Goal: Task Accomplishment & Management: Manage account settings

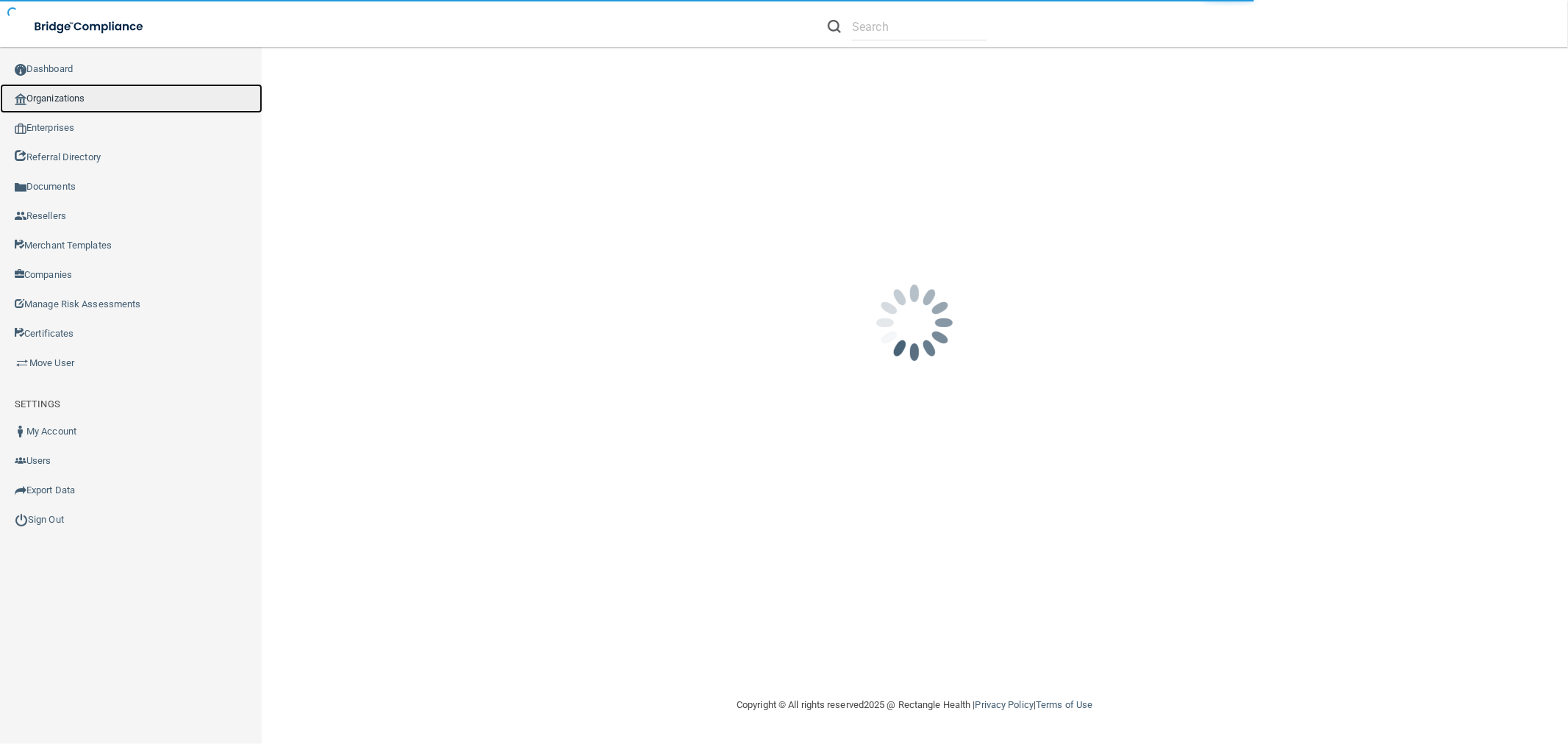
click at [143, 97] on link "Organizations" at bounding box center [131, 98] width 262 height 29
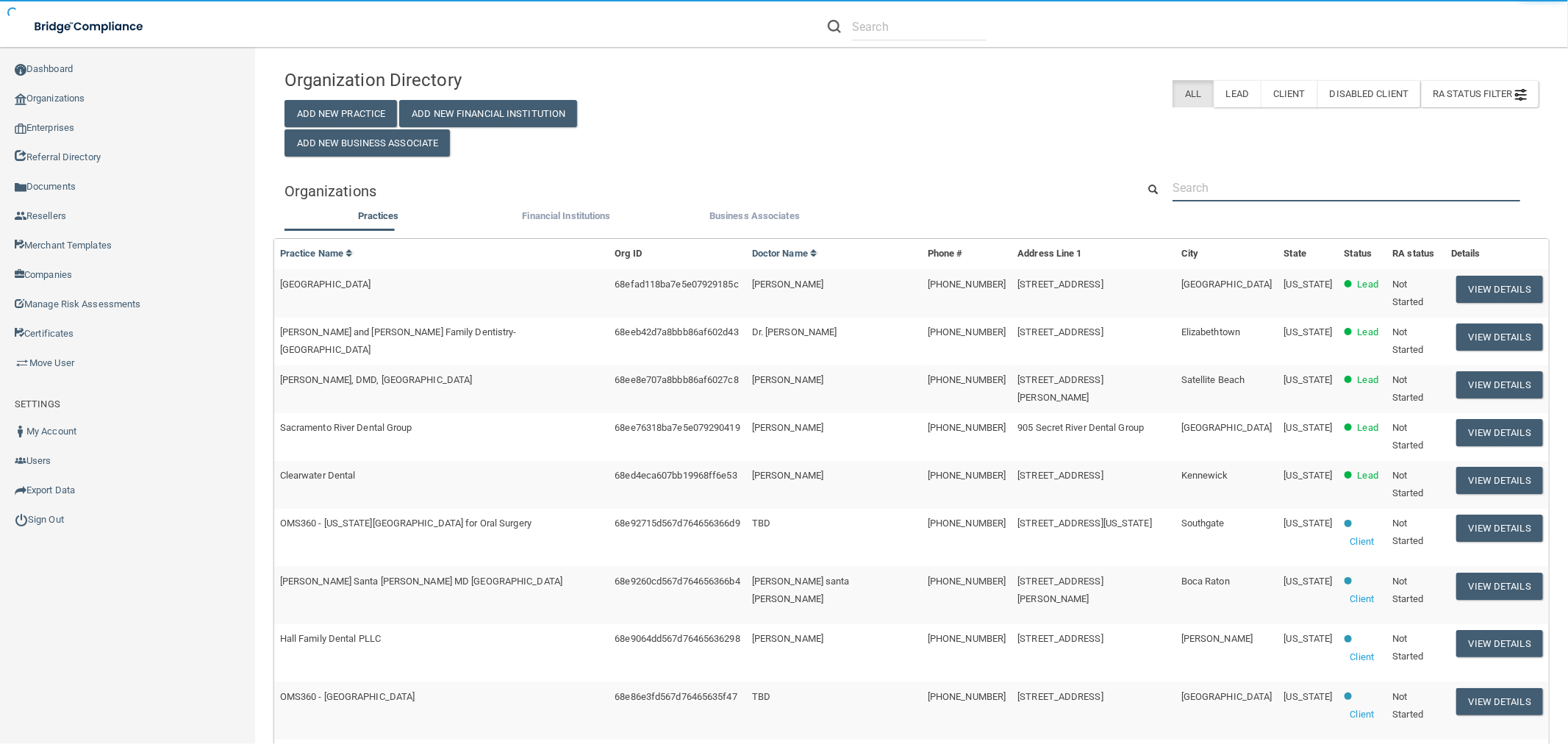
click at [1285, 184] on input "text" at bounding box center [1346, 188] width 348 height 27
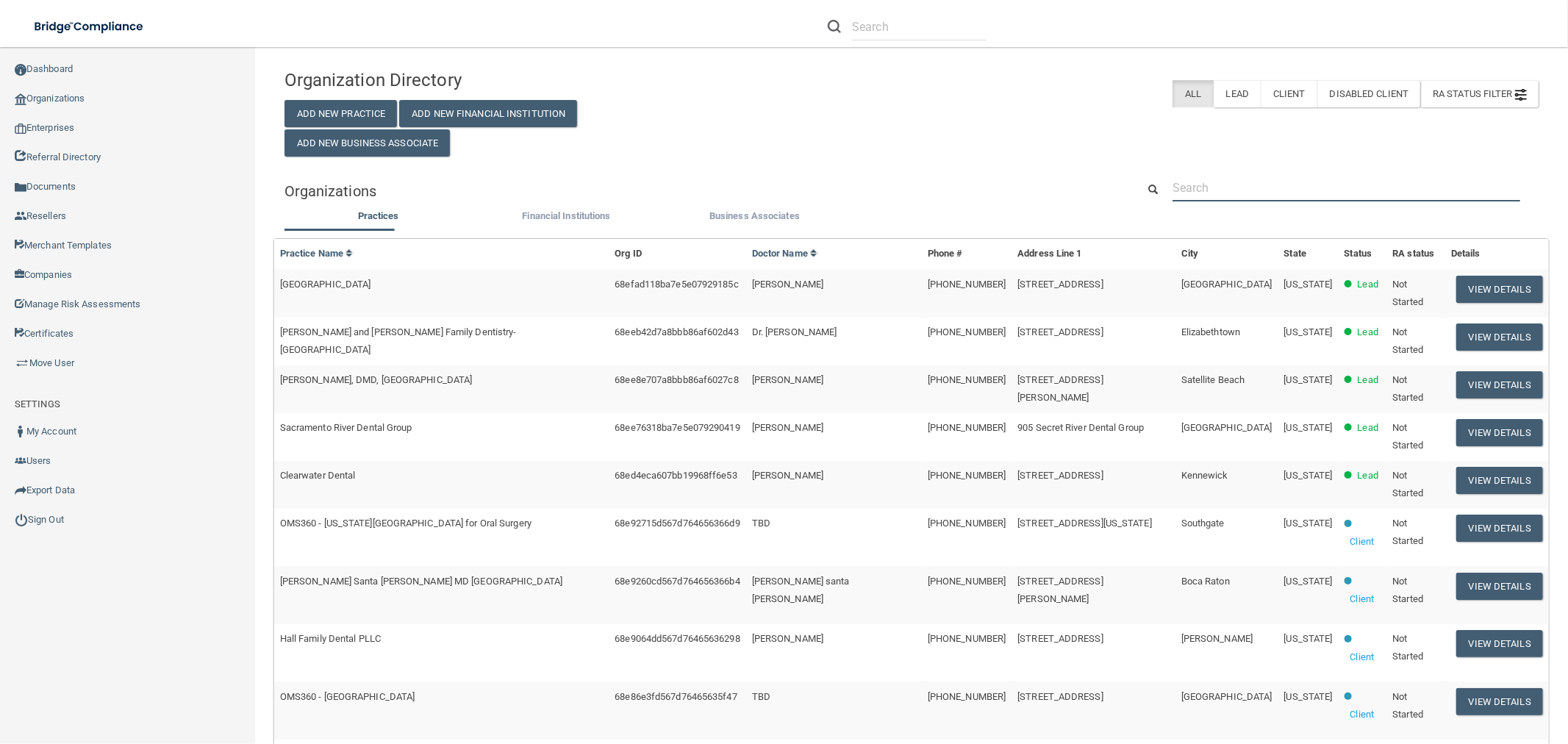
paste input "Cornerstone To Healing"
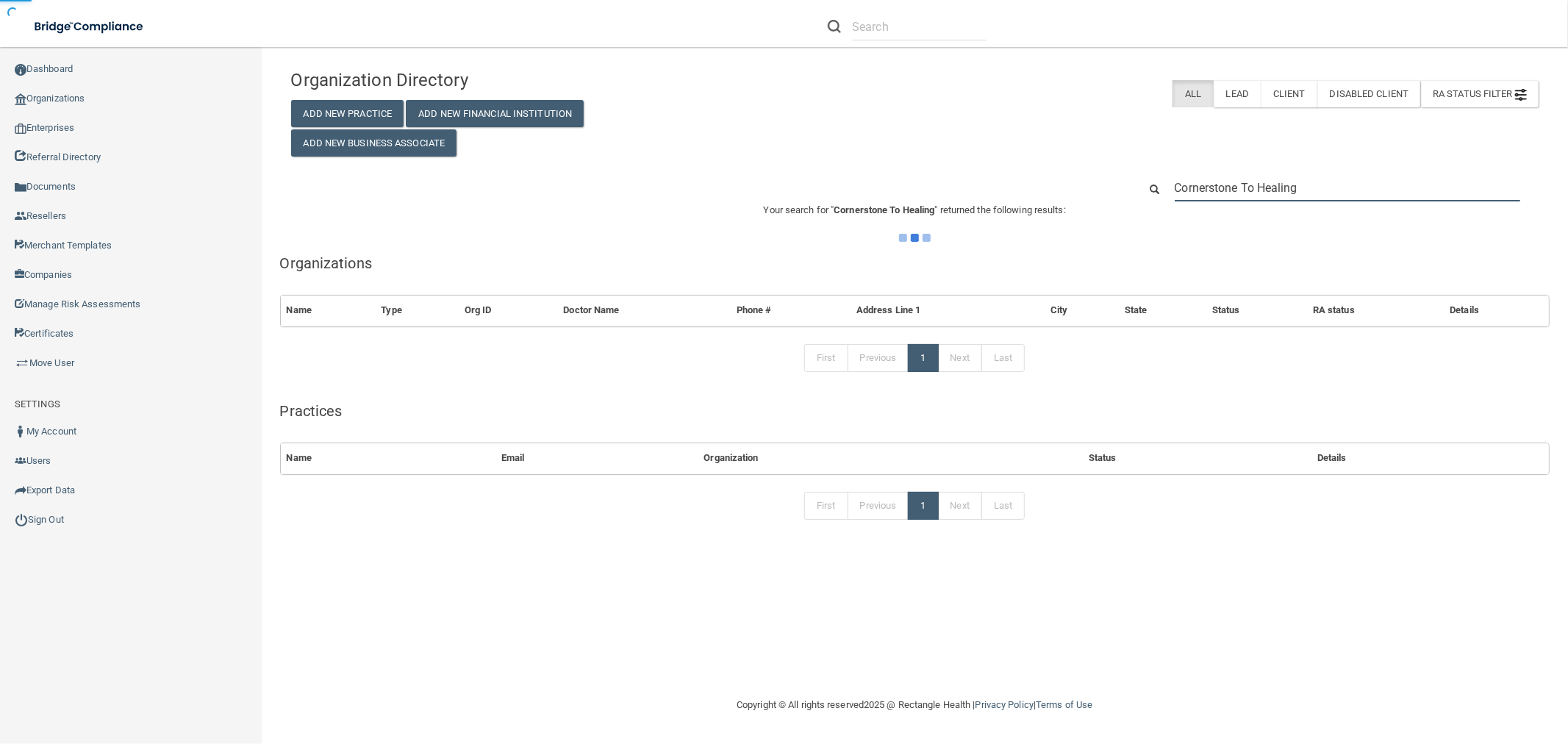
type input "Cornerstone To Healing"
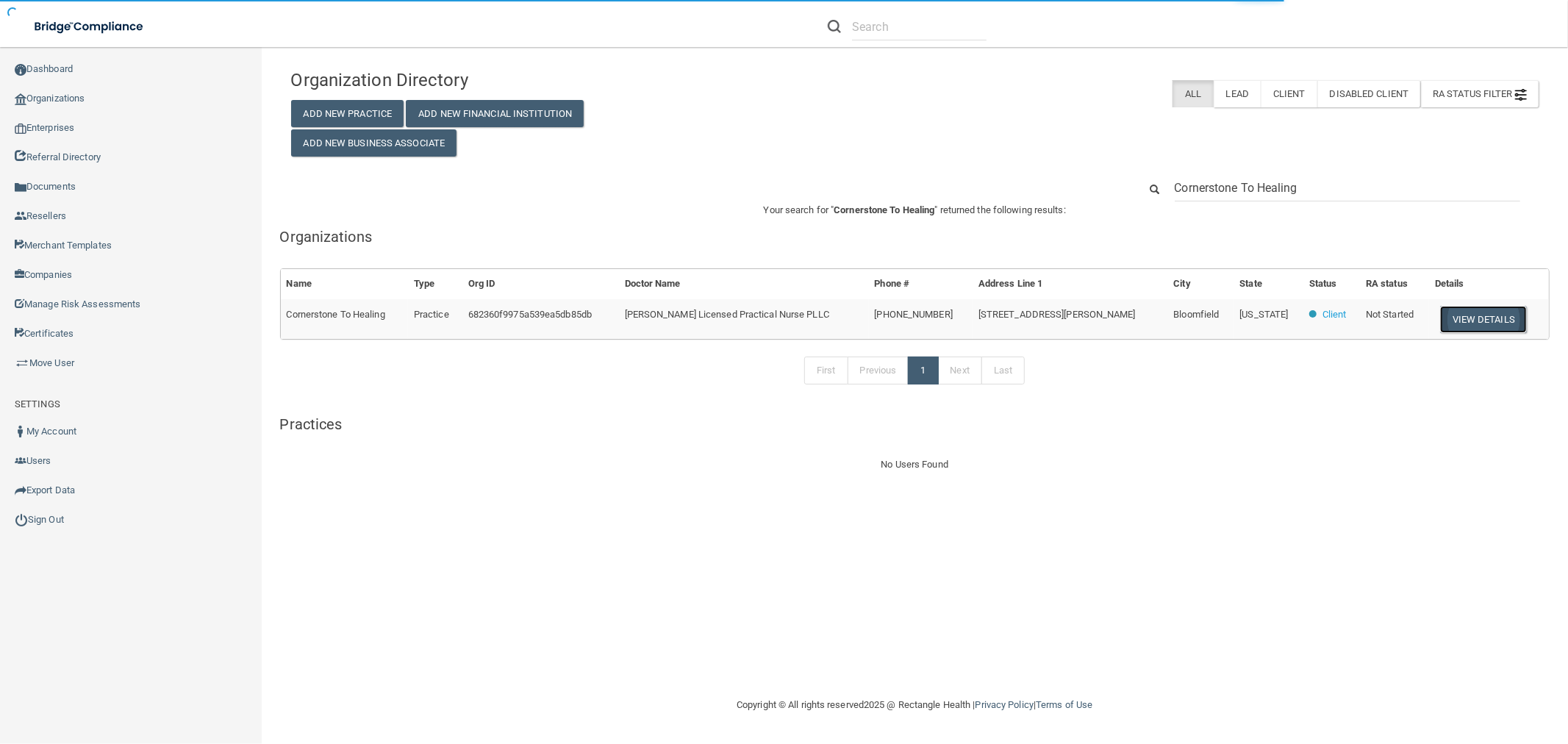
click at [1490, 318] on button "View Details" at bounding box center [1484, 319] width 87 height 27
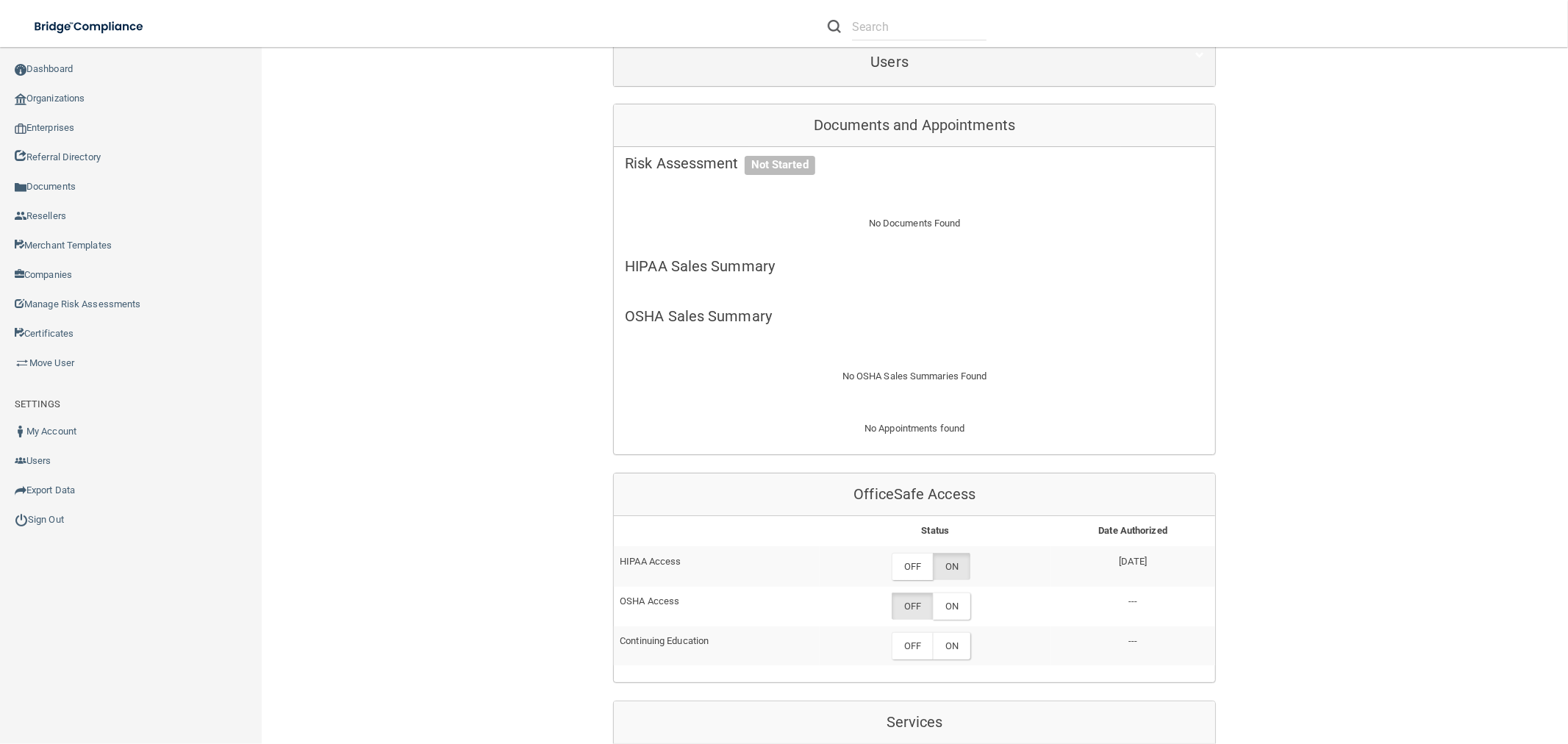
scroll to position [408, 0]
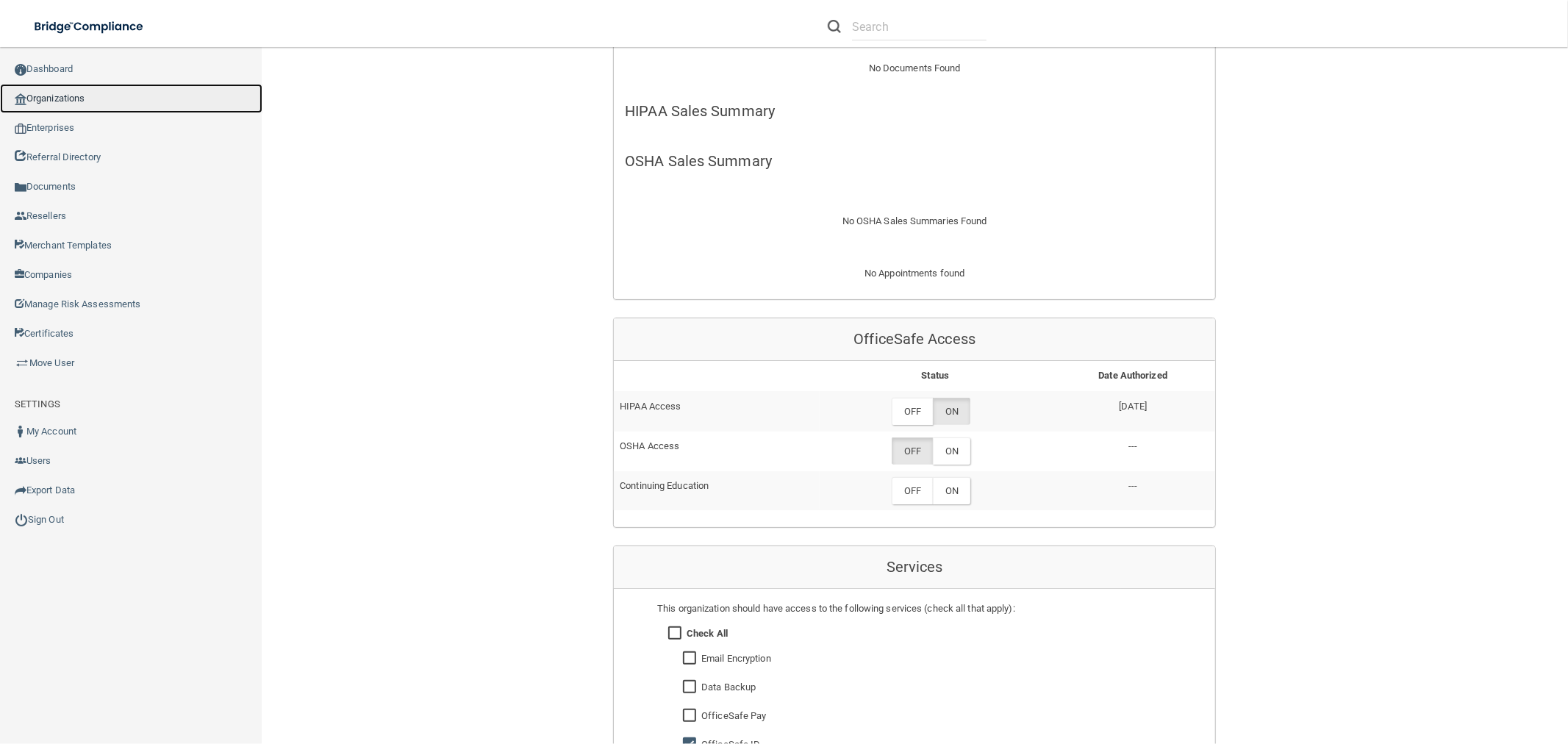
click at [92, 91] on link "Organizations" at bounding box center [131, 98] width 262 height 29
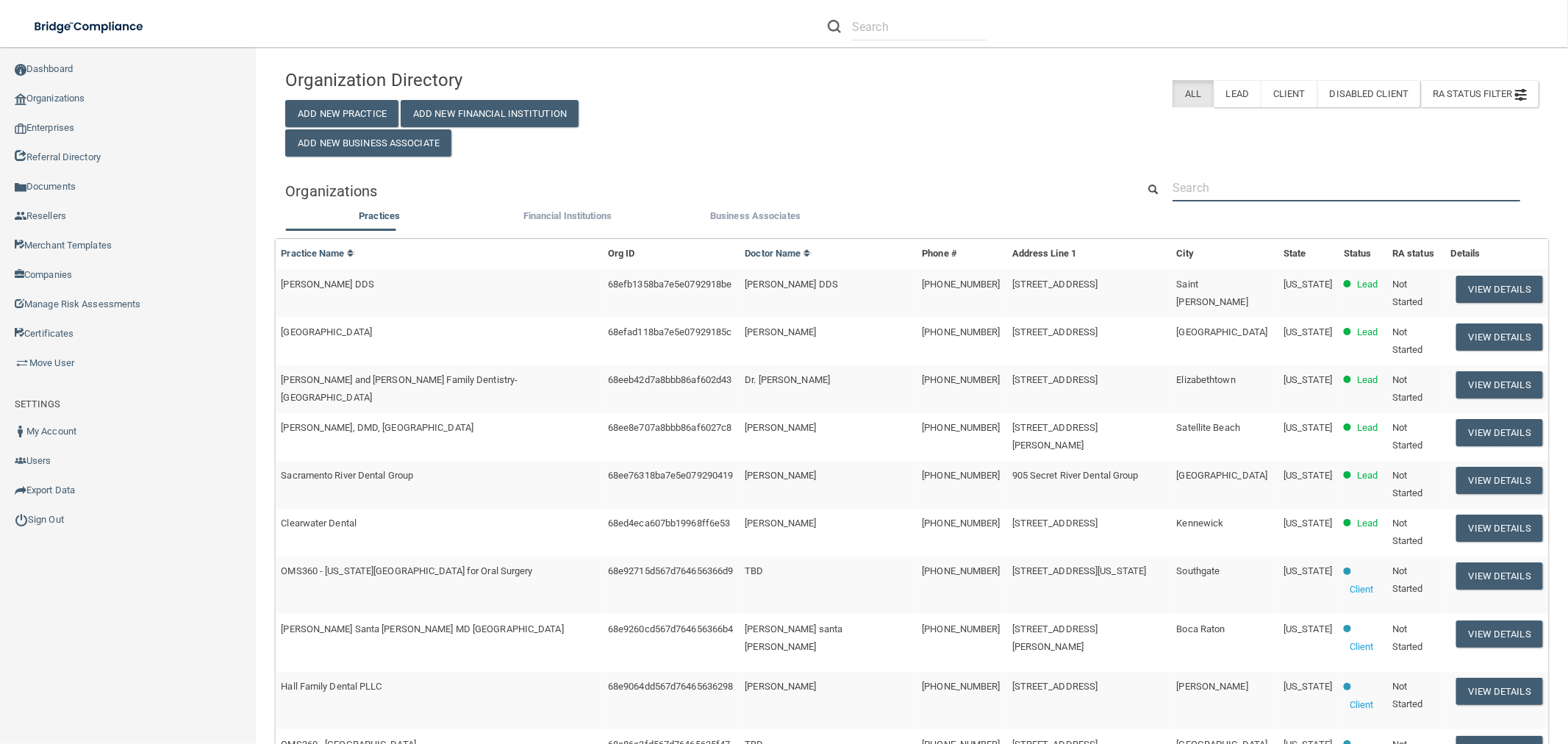
drag, startPoint x: 1334, startPoint y: 182, endPoint x: 1378, endPoint y: 184, distance: 44.0
click at [1334, 182] on input "text" at bounding box center [1346, 188] width 348 height 27
paste input "Care Perks LLC"
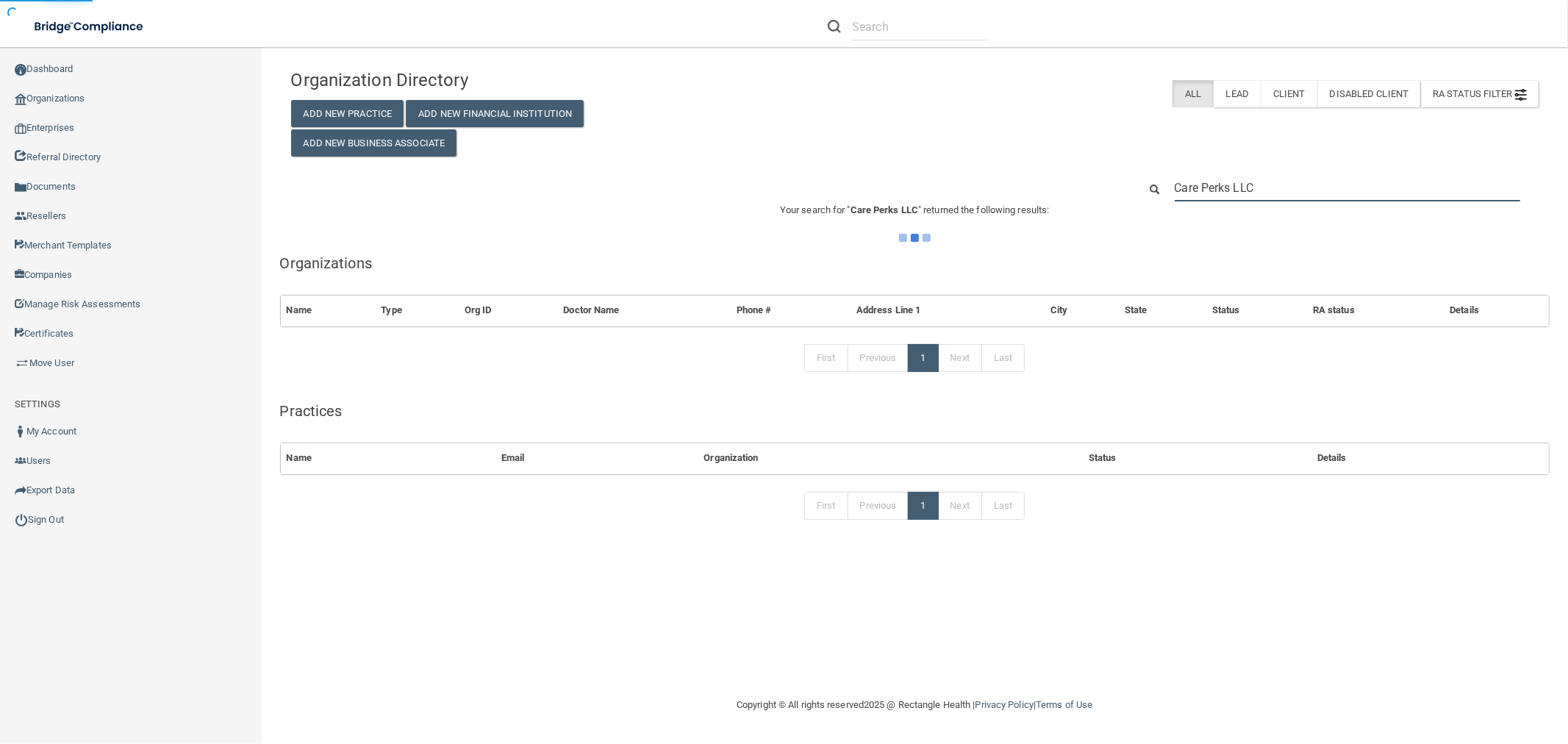
type input "Care Perks LLC"
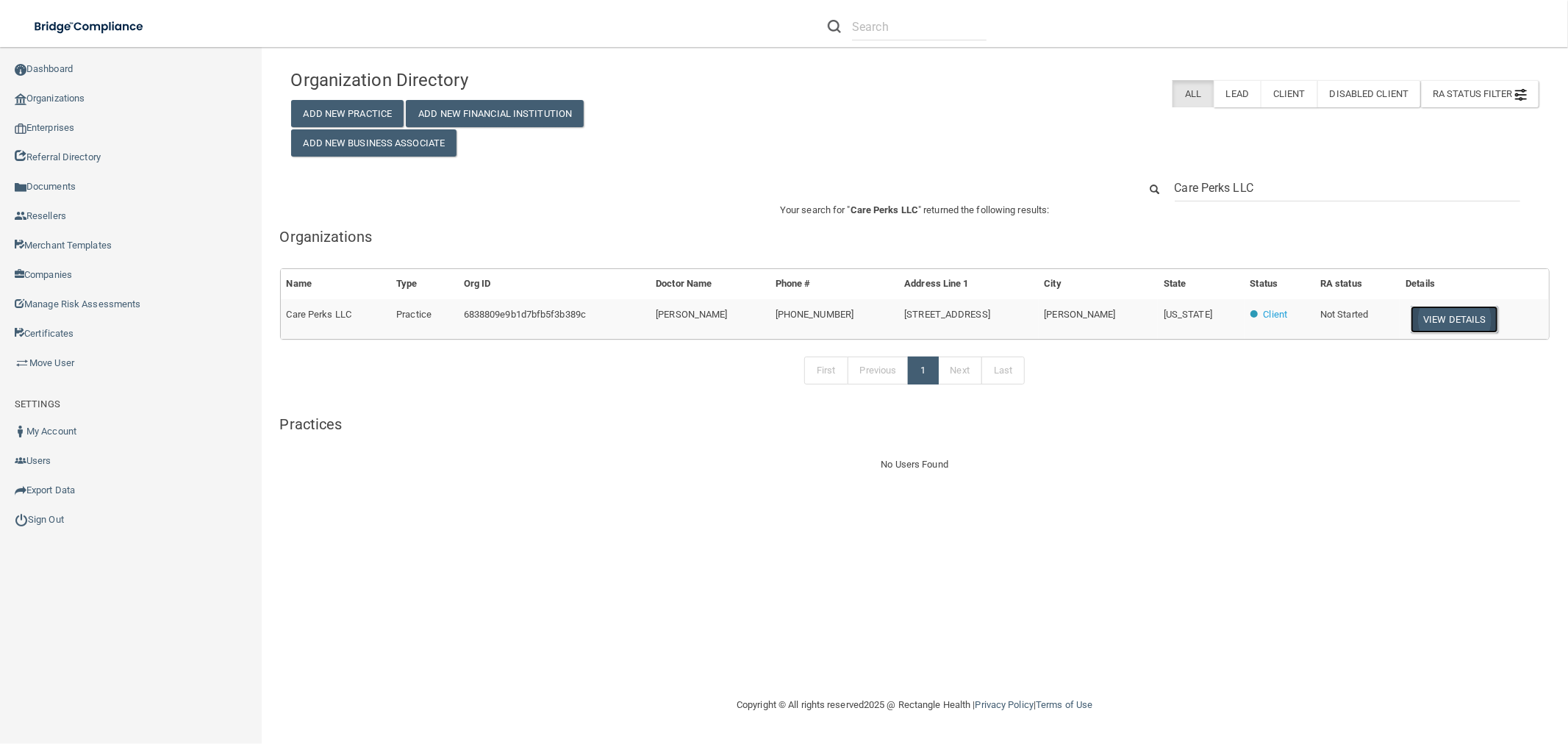
click at [1458, 312] on button "View Details" at bounding box center [1454, 319] width 87 height 27
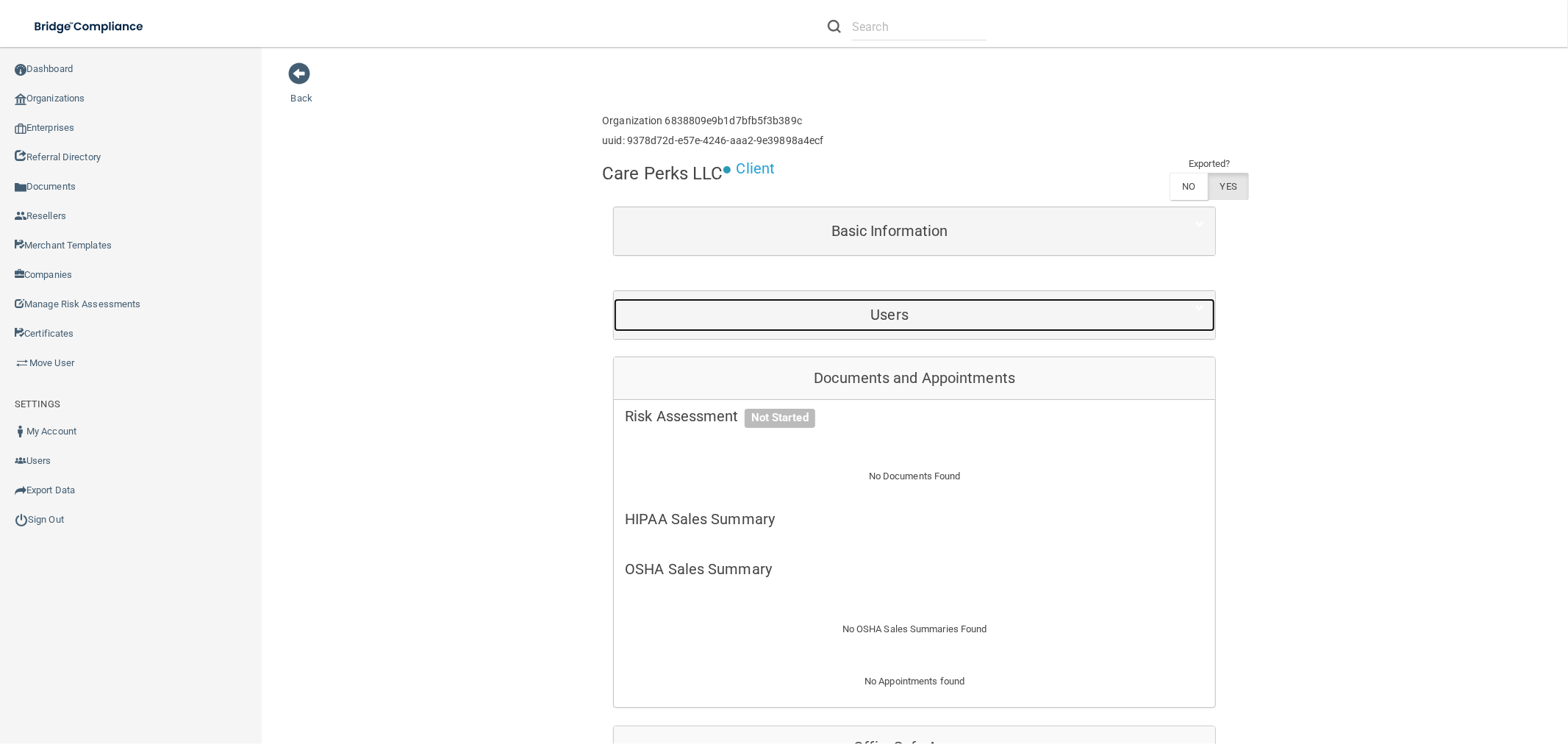
click at [870, 311] on h5 "Users" at bounding box center [889, 314] width 530 height 16
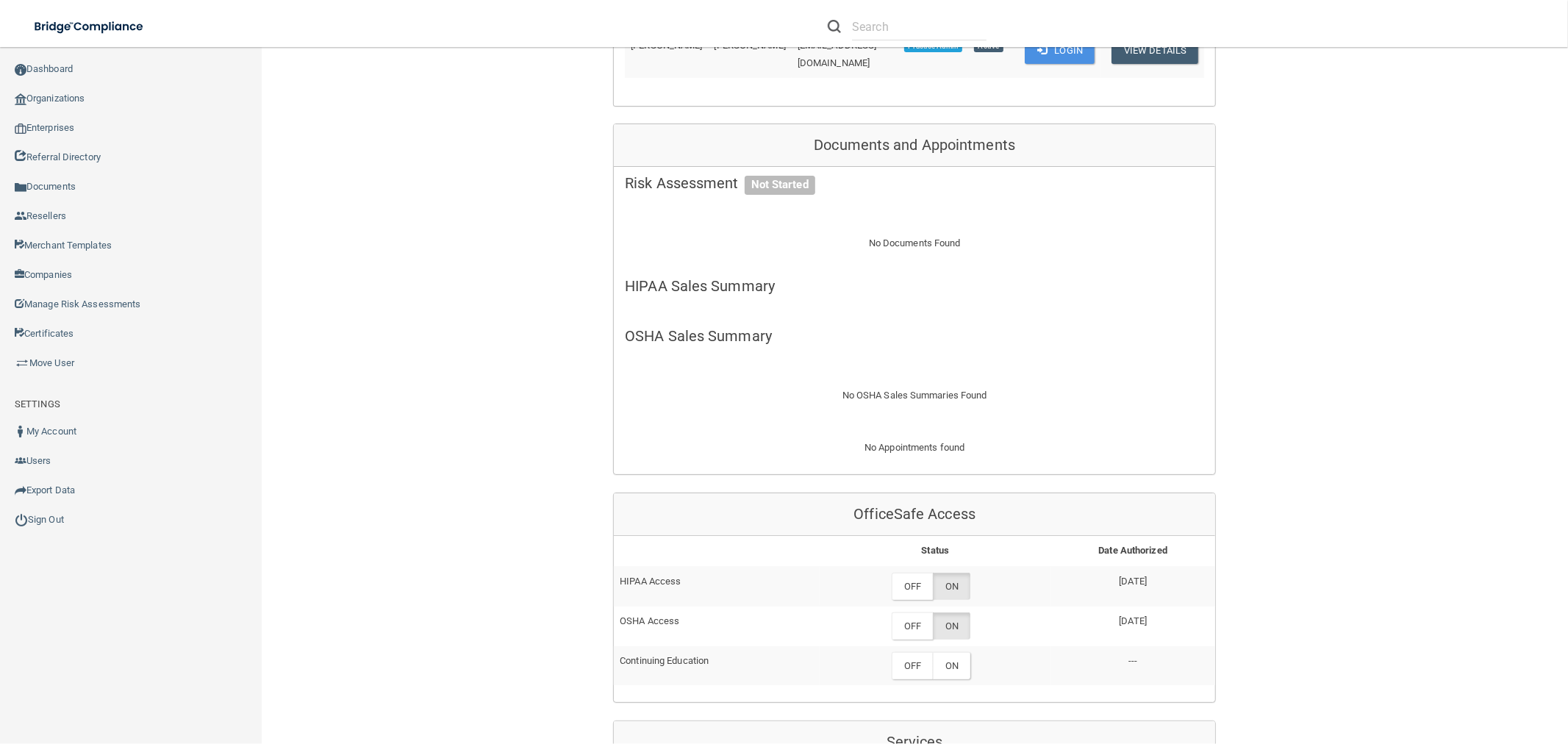
scroll to position [245, 0]
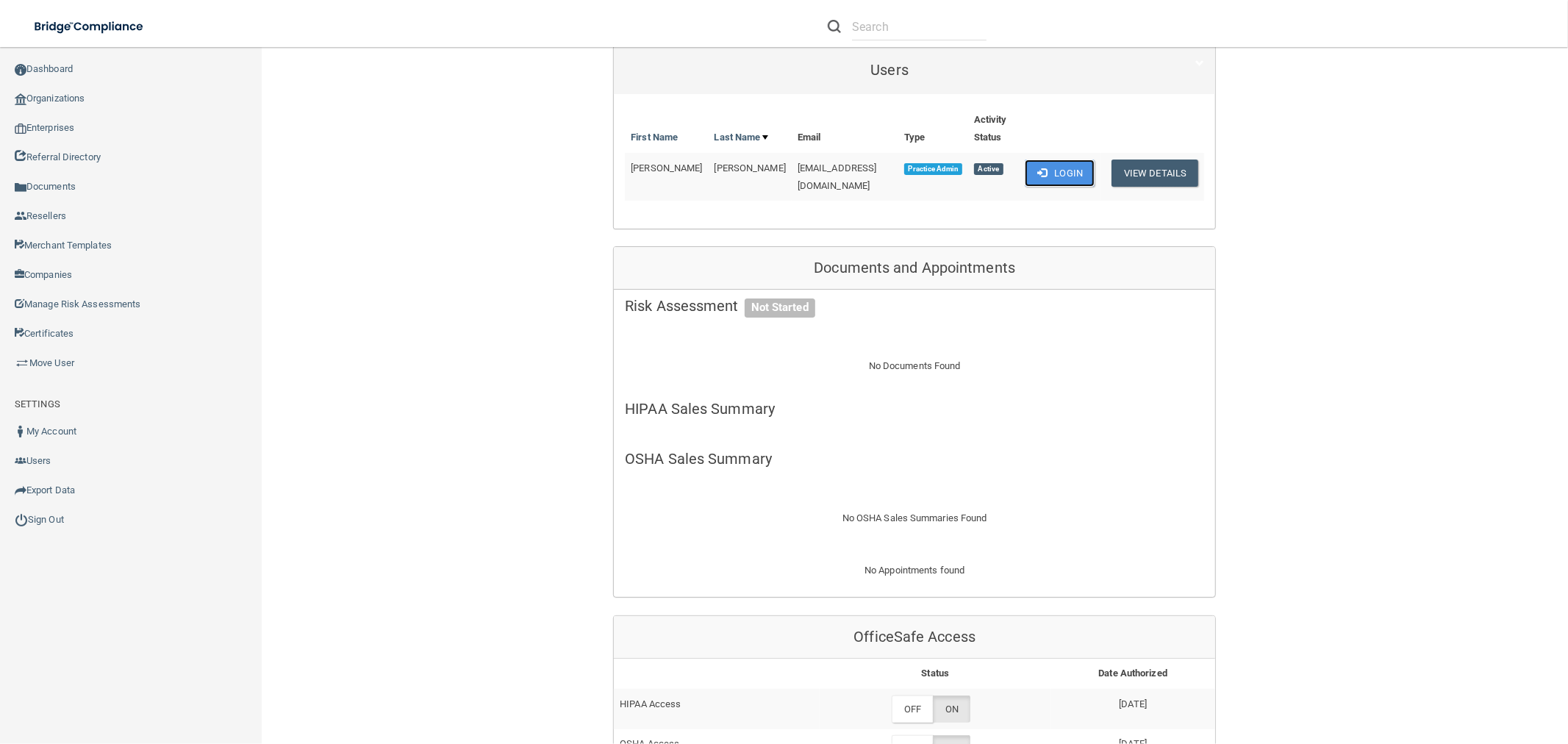
click at [1061, 162] on button "Login" at bounding box center [1059, 173] width 70 height 27
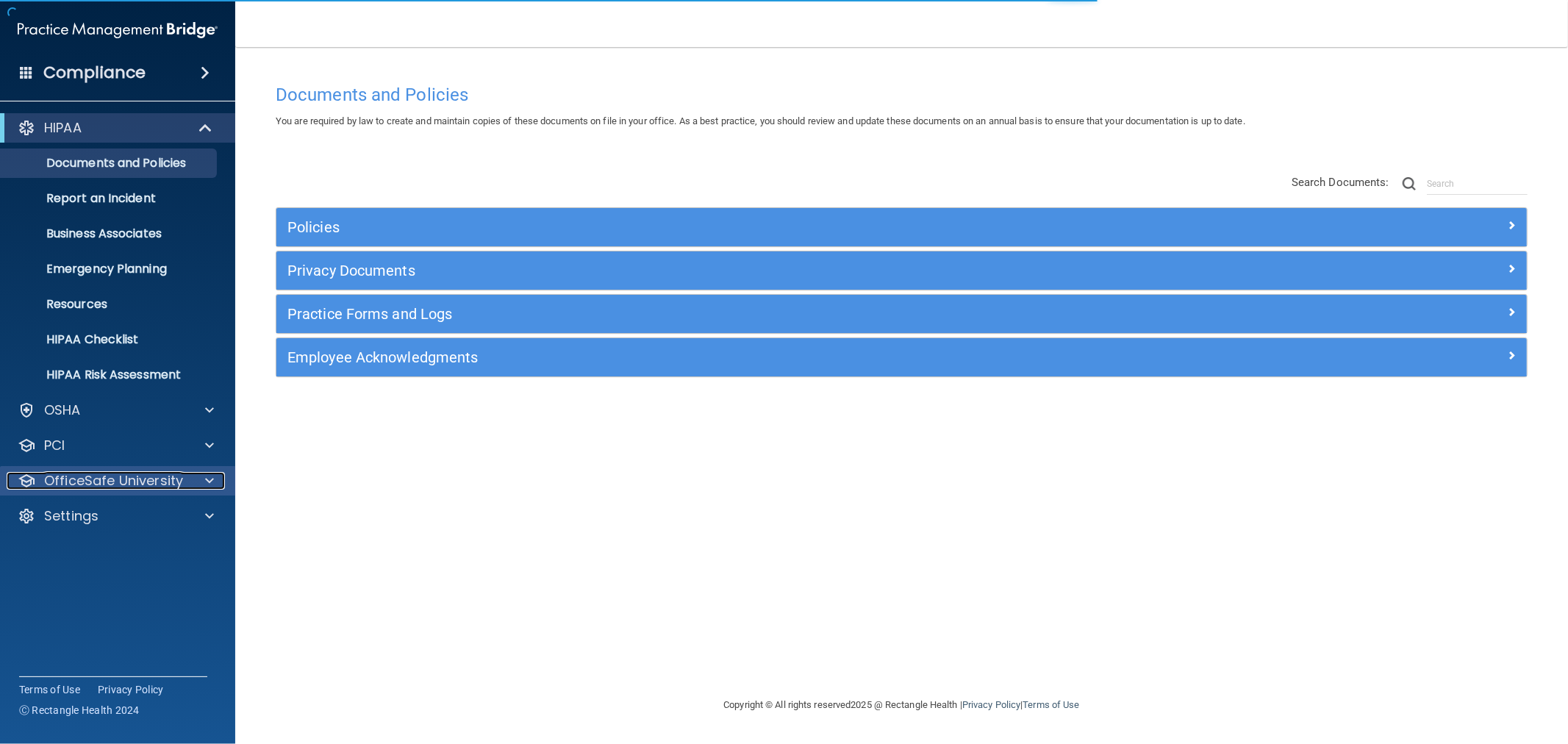
click at [81, 489] on p "OfficeSafe University" at bounding box center [114, 480] width 139 height 17
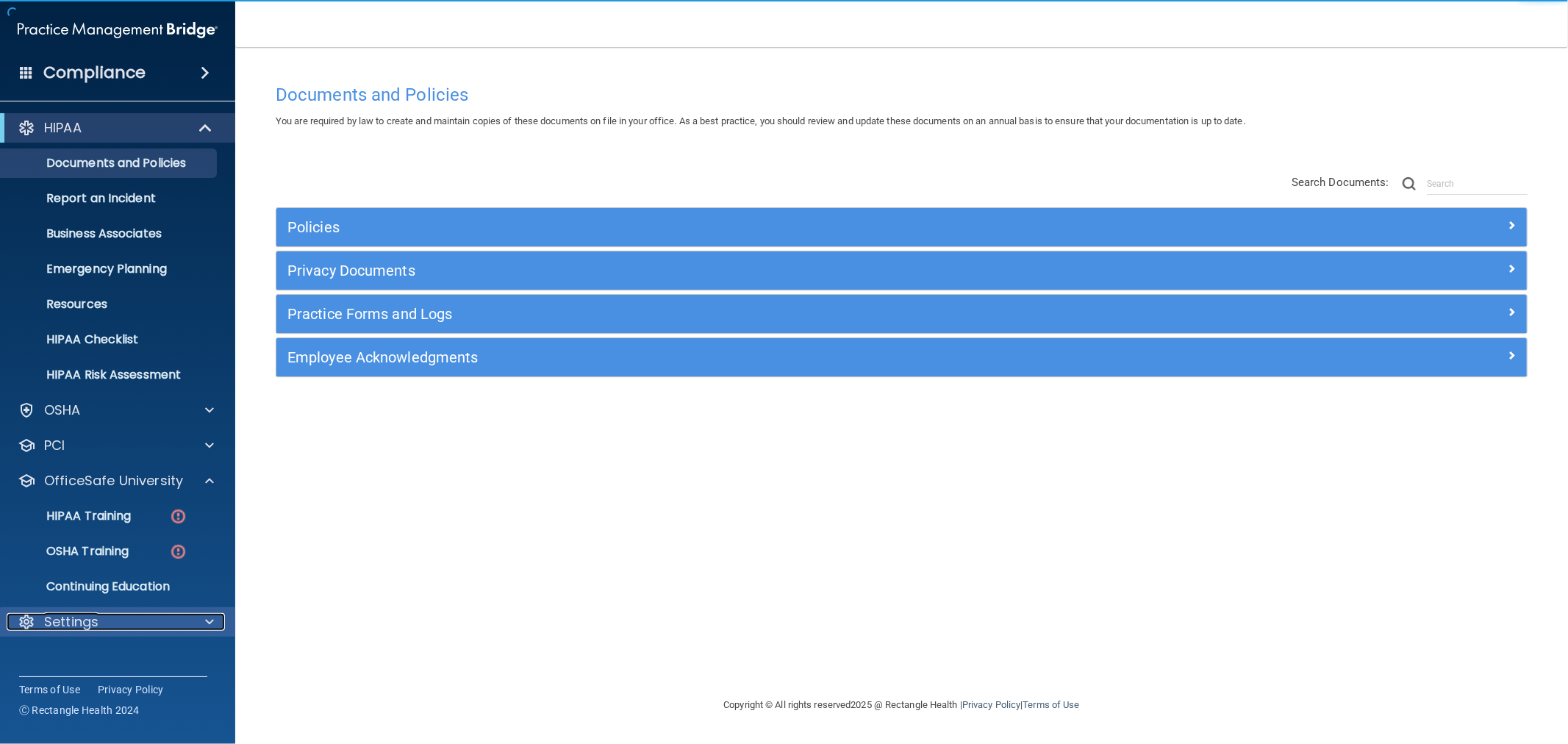
click at [93, 614] on p "Settings" at bounding box center [72, 621] width 54 height 17
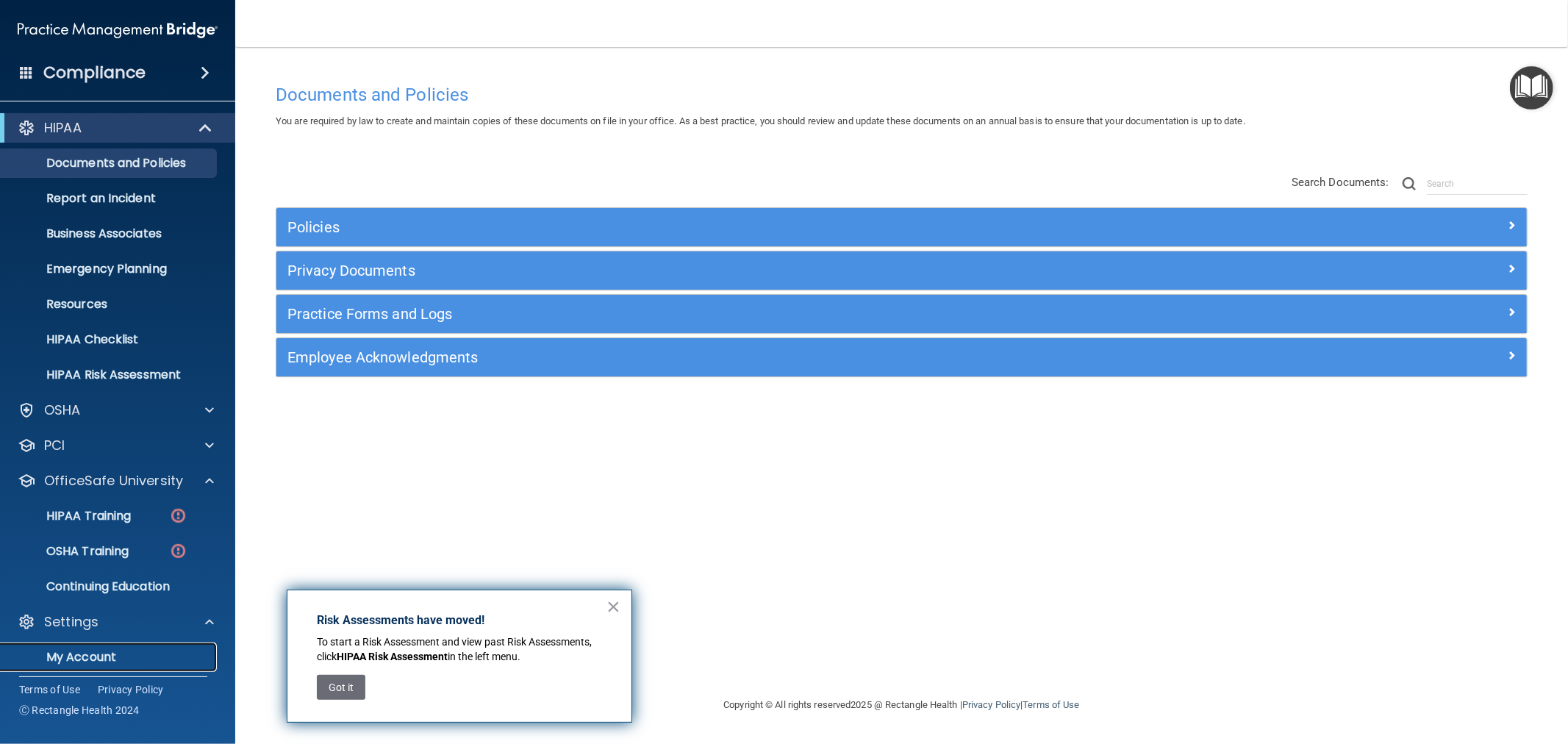
click at [76, 657] on p "My Account" at bounding box center [110, 657] width 200 height 15
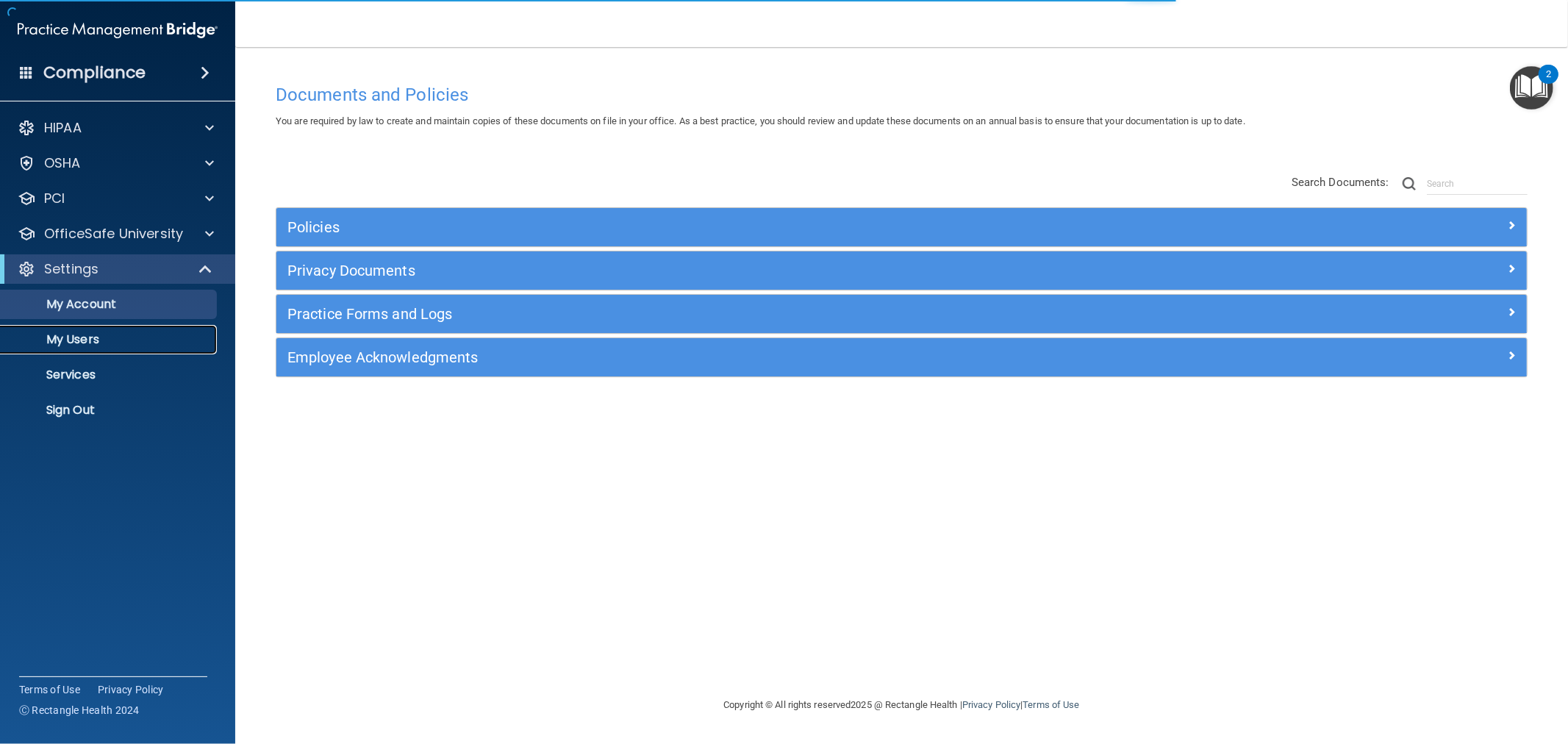
click at [57, 331] on link "My Users" at bounding box center [100, 339] width 231 height 29
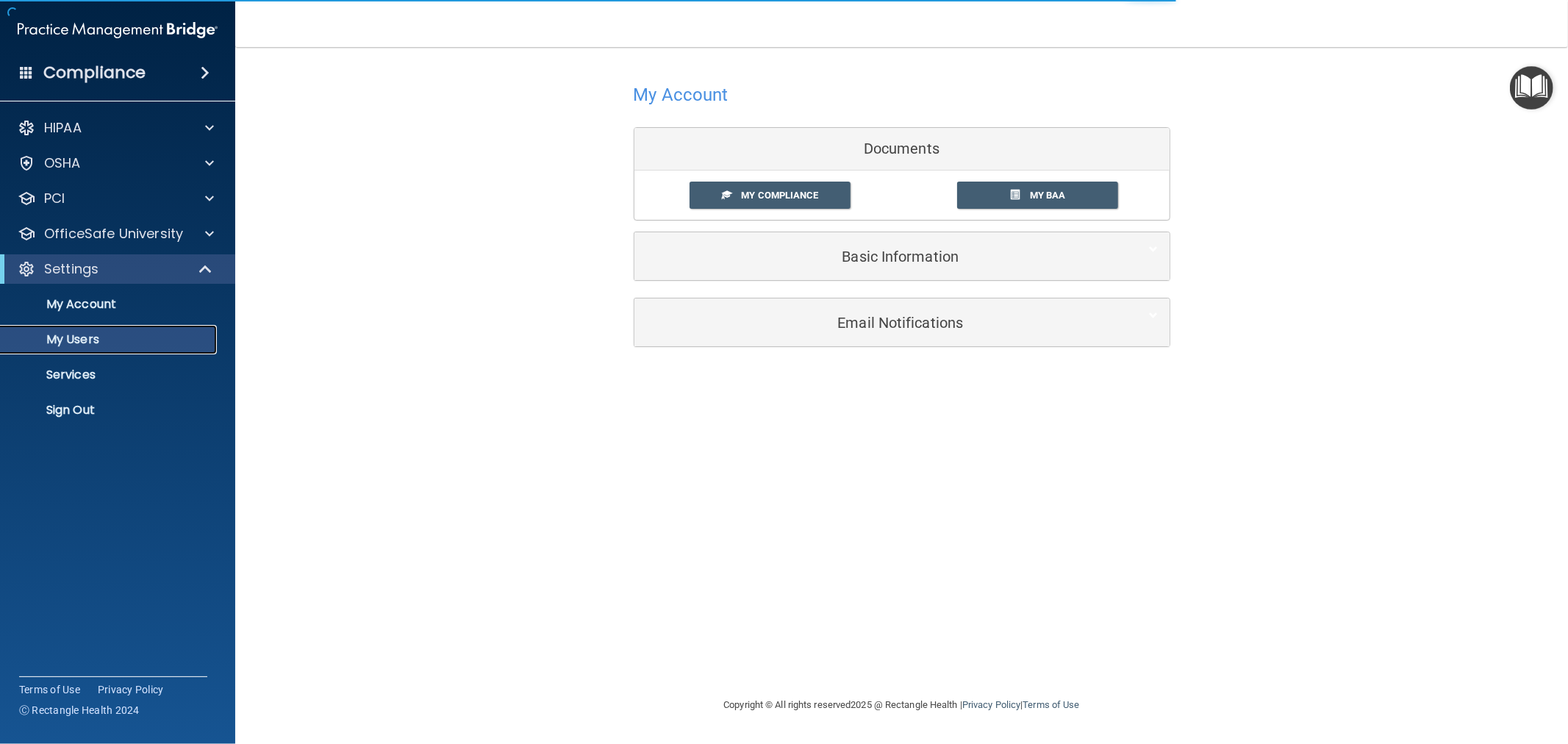
select select "20"
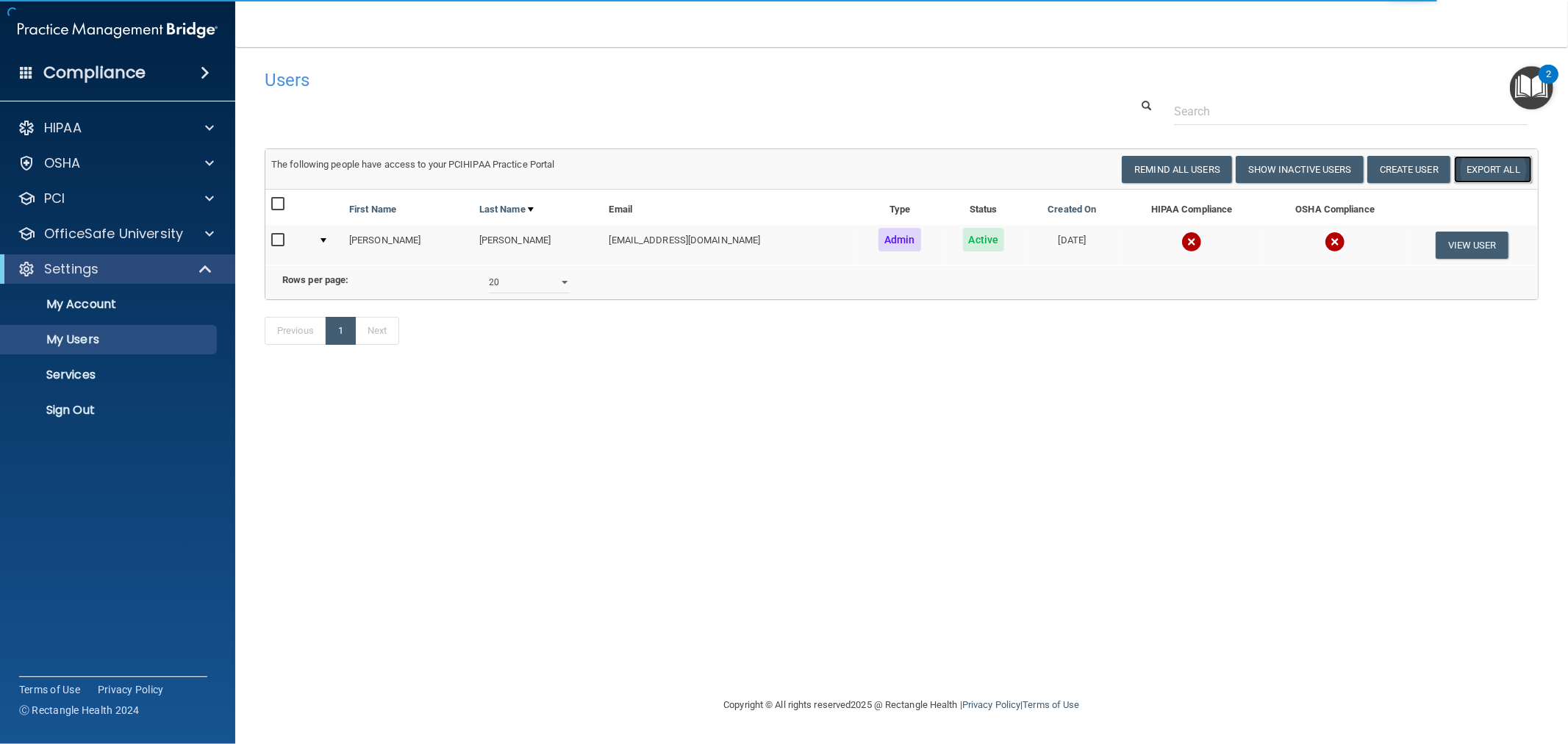
click at [1480, 169] on link "Export All" at bounding box center [1493, 169] width 78 height 27
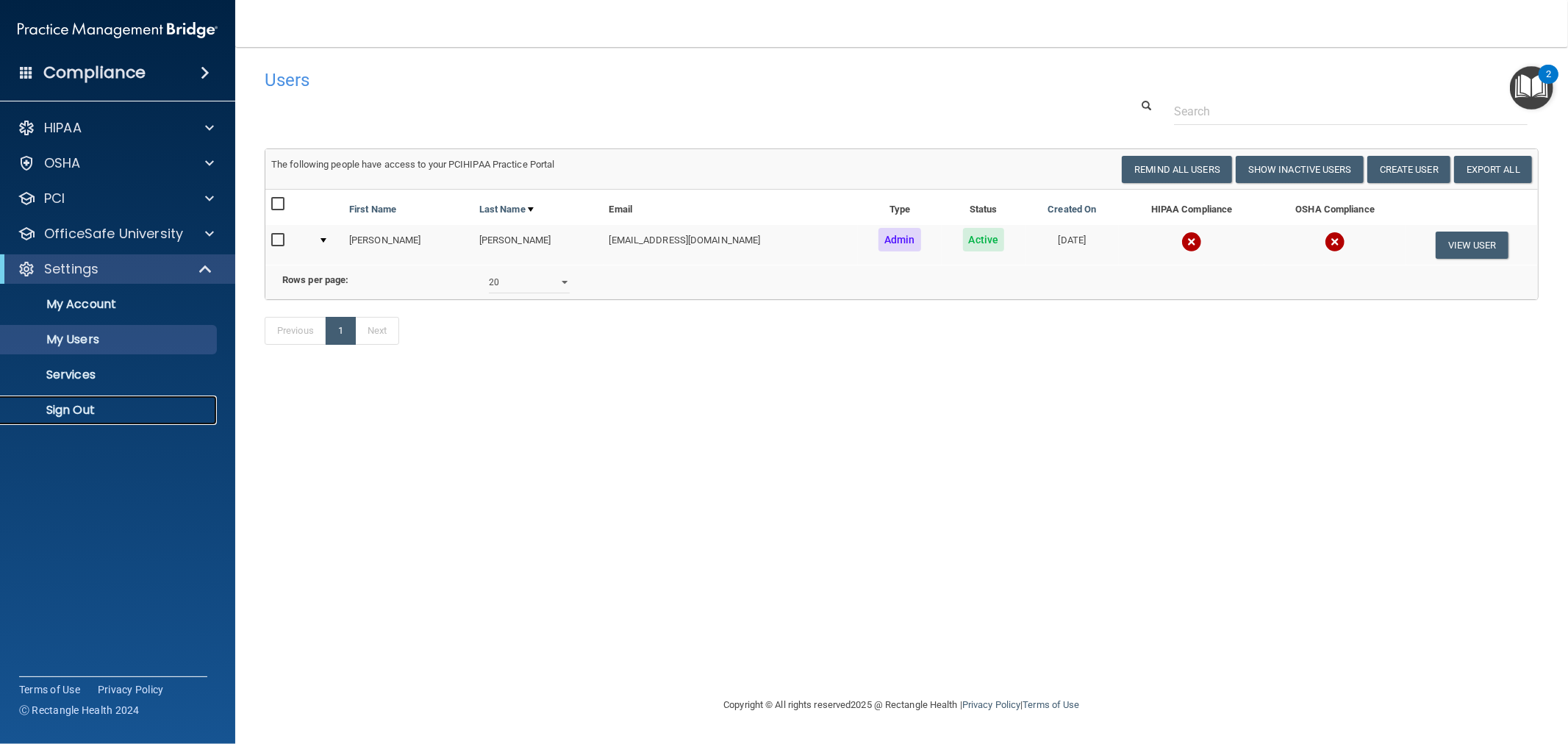
click at [72, 407] on p "Sign Out" at bounding box center [110, 410] width 200 height 15
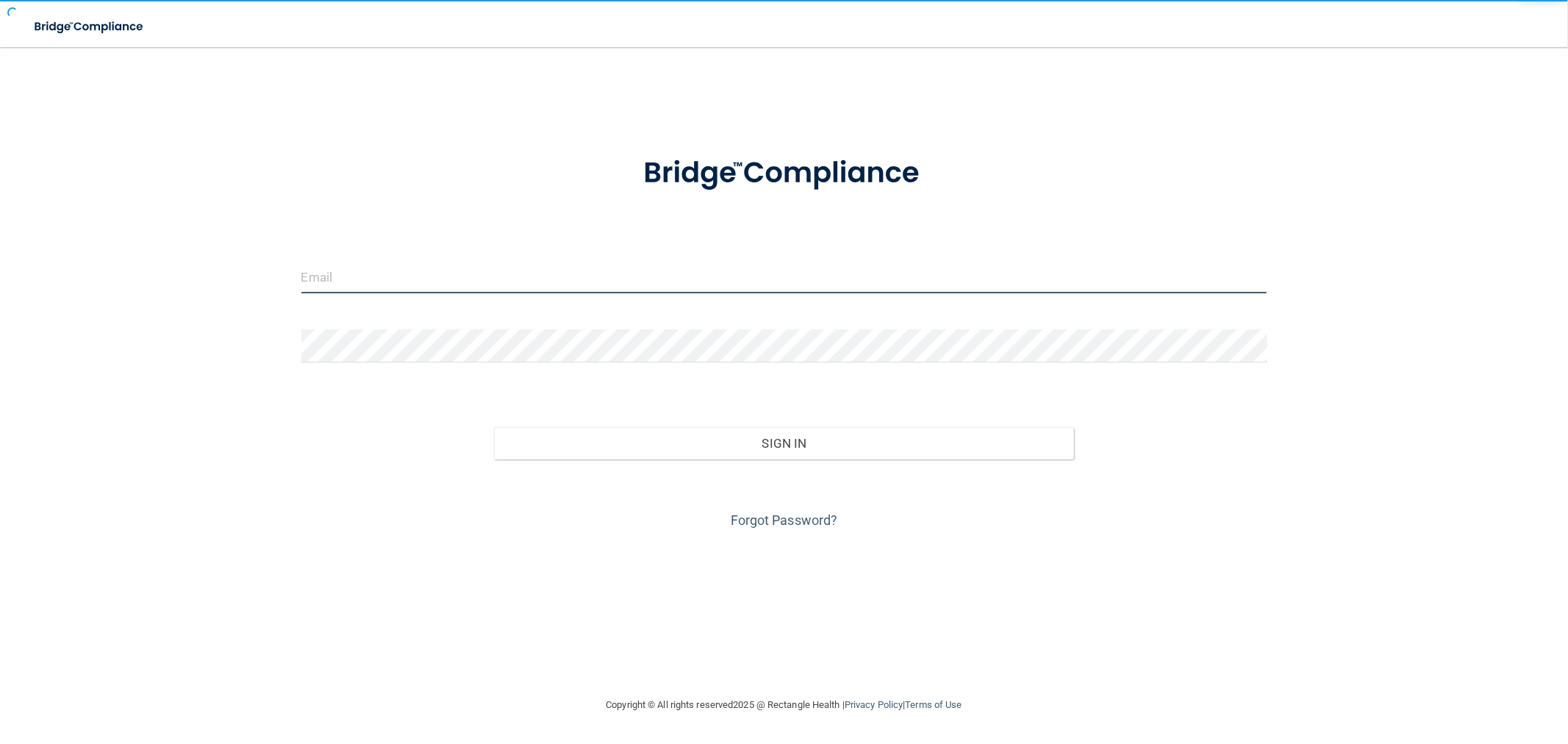
type input "clacys@pcihipaa.com"
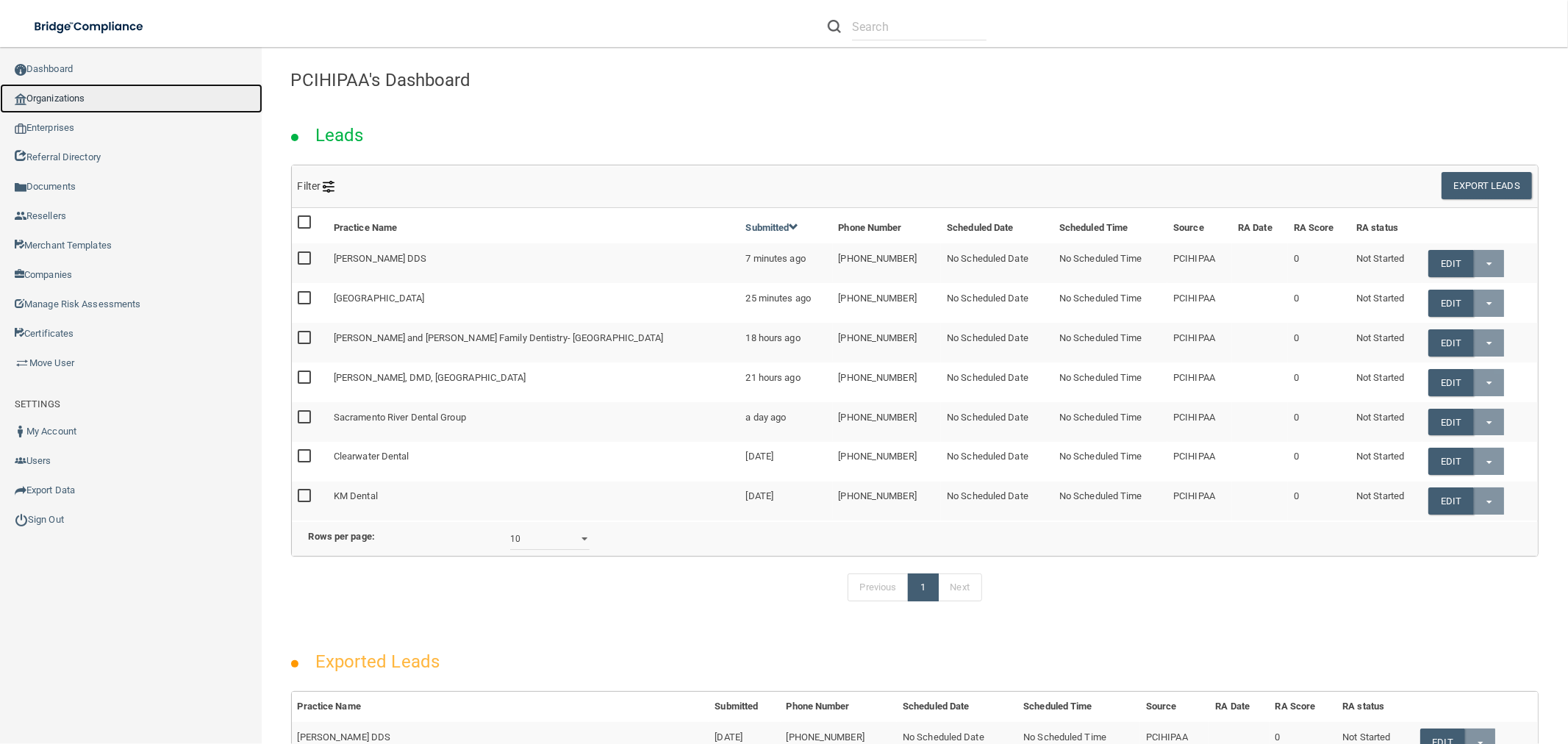
click at [190, 97] on link "Organizations" at bounding box center [131, 98] width 262 height 29
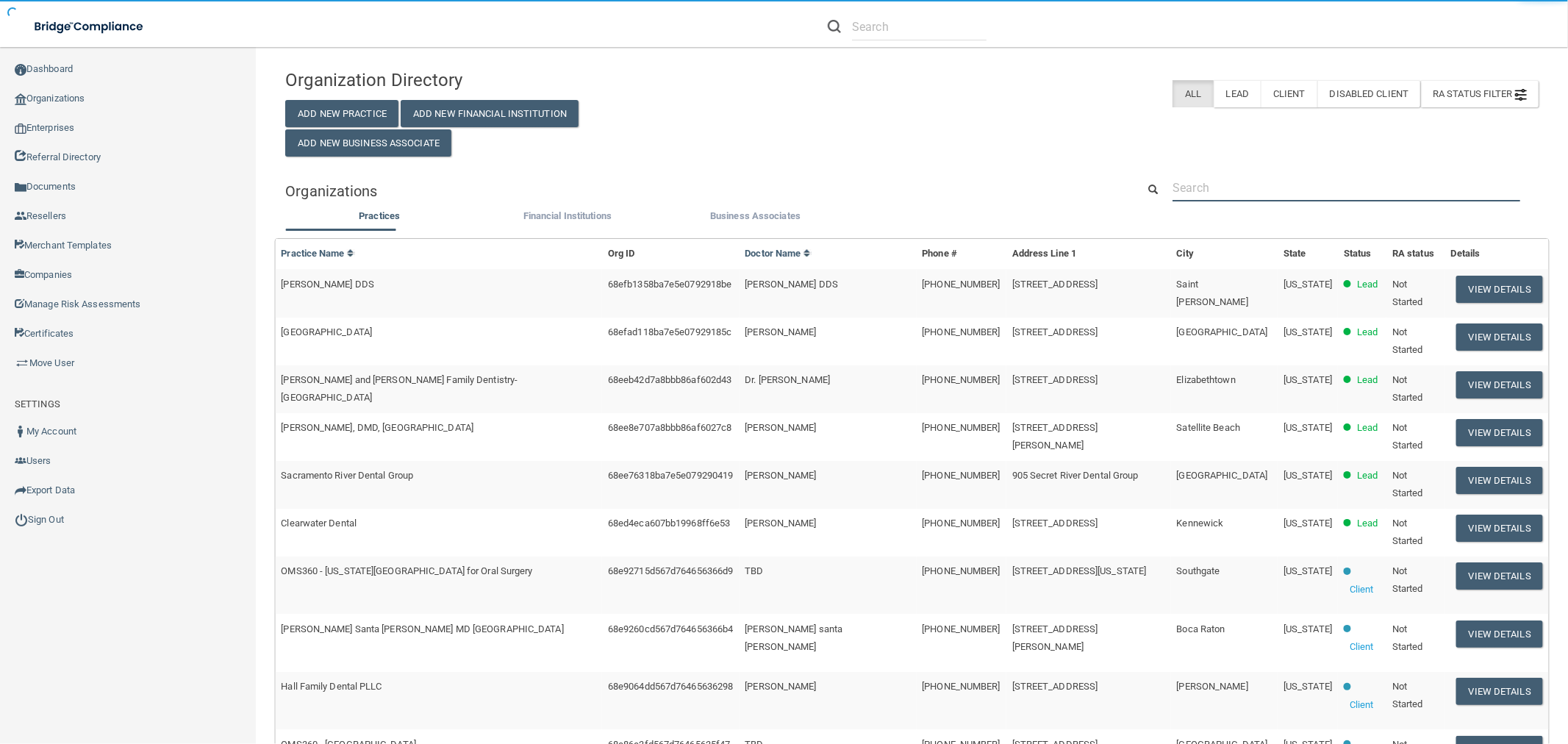
drag, startPoint x: 1319, startPoint y: 197, endPoint x: 1322, endPoint y: 189, distance: 8.5
click at [1322, 189] on input "text" at bounding box center [1346, 188] width 348 height 27
paste input "[PERSON_NAME] Pain Medicine"
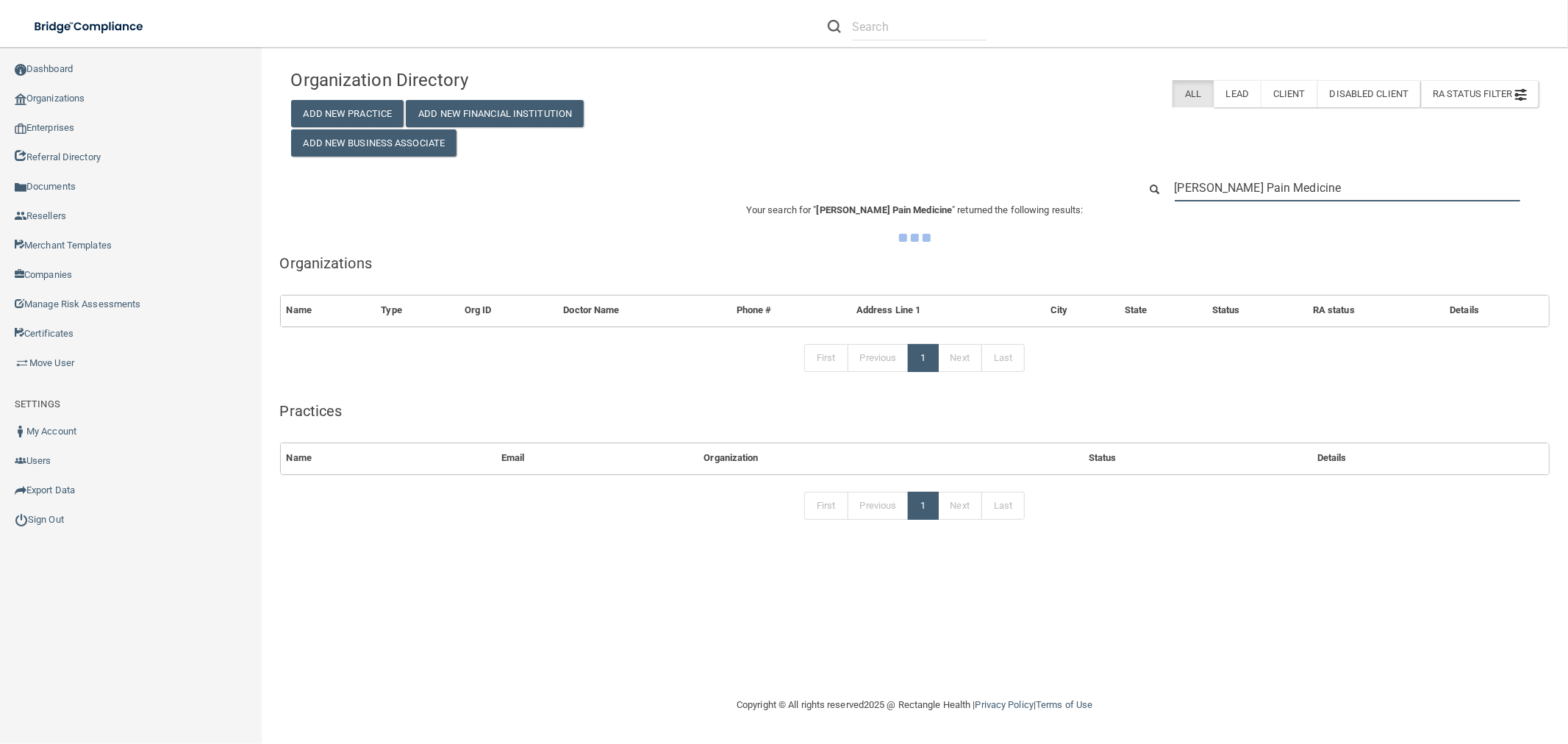
type input "[PERSON_NAME] Pain Medicine"
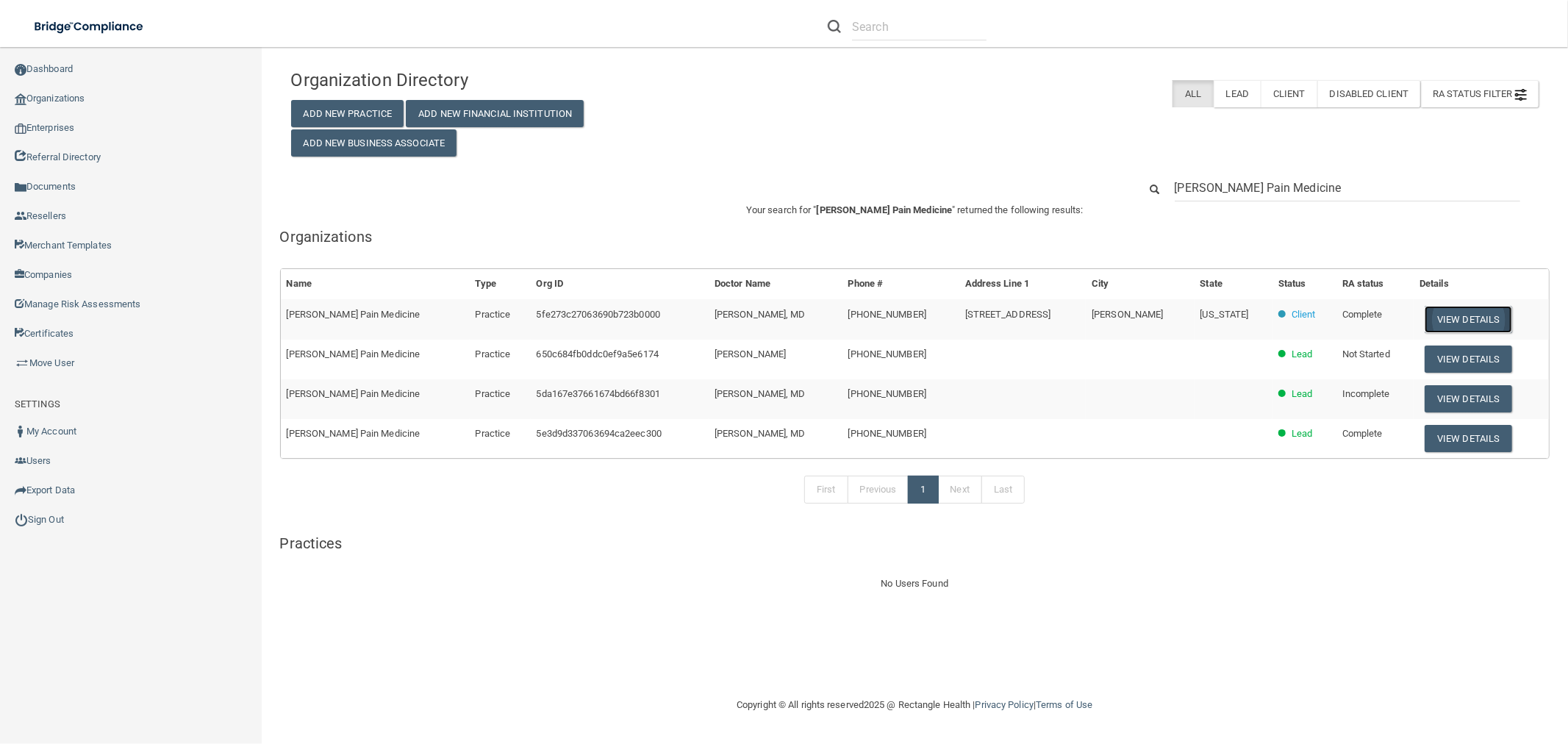
click at [1456, 319] on button "View Details" at bounding box center [1468, 319] width 87 height 27
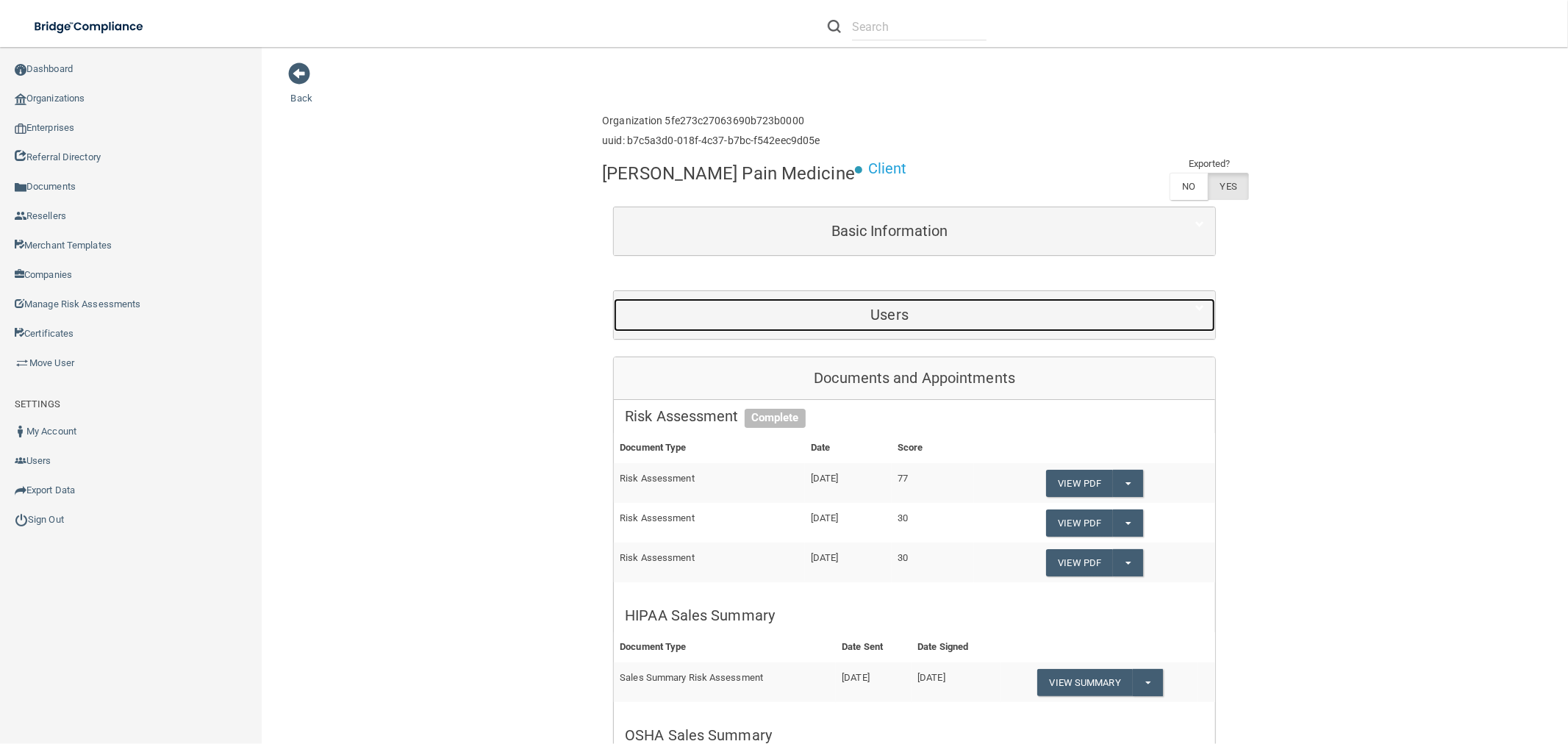
click at [952, 318] on h5 "Users" at bounding box center [889, 314] width 530 height 16
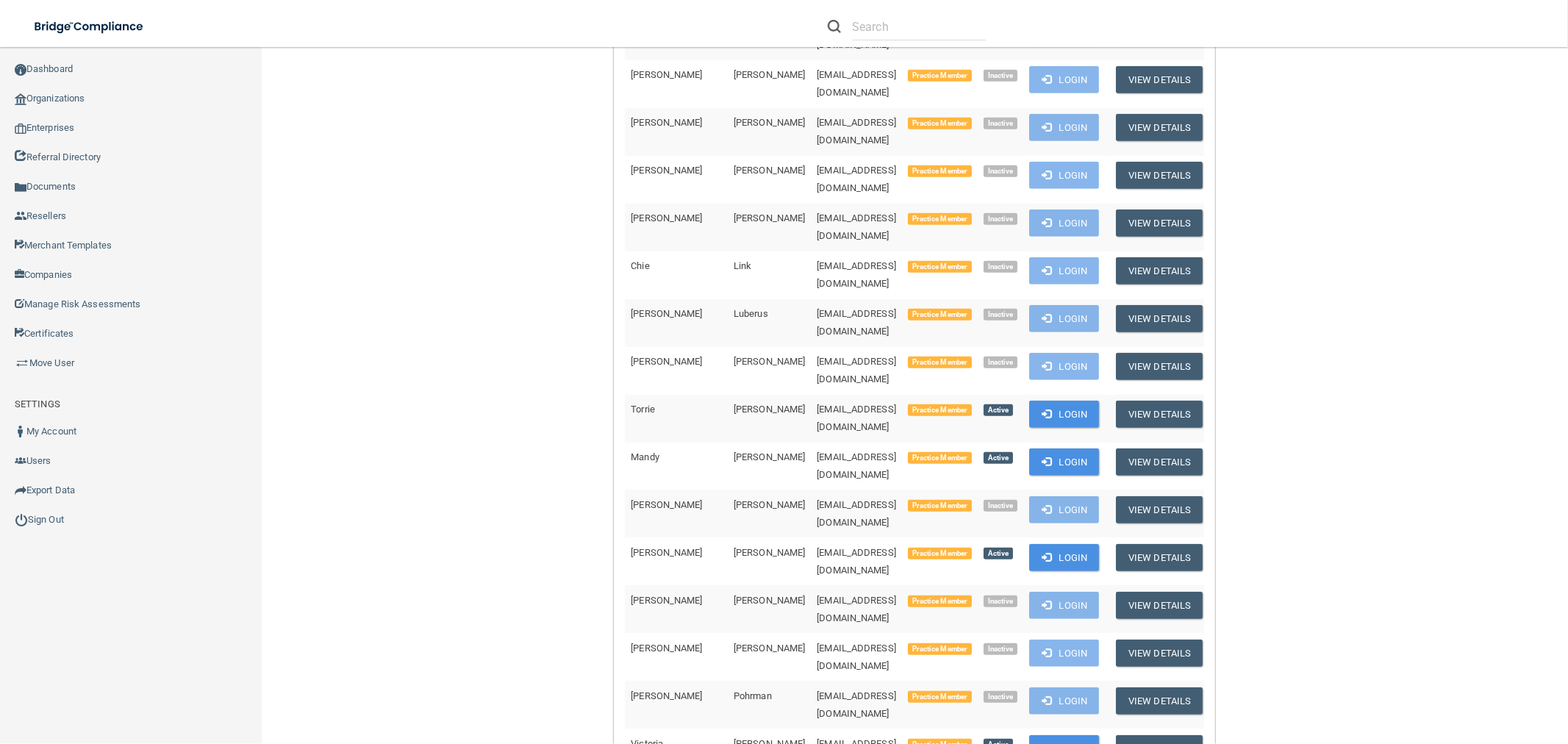
scroll to position [898, 0]
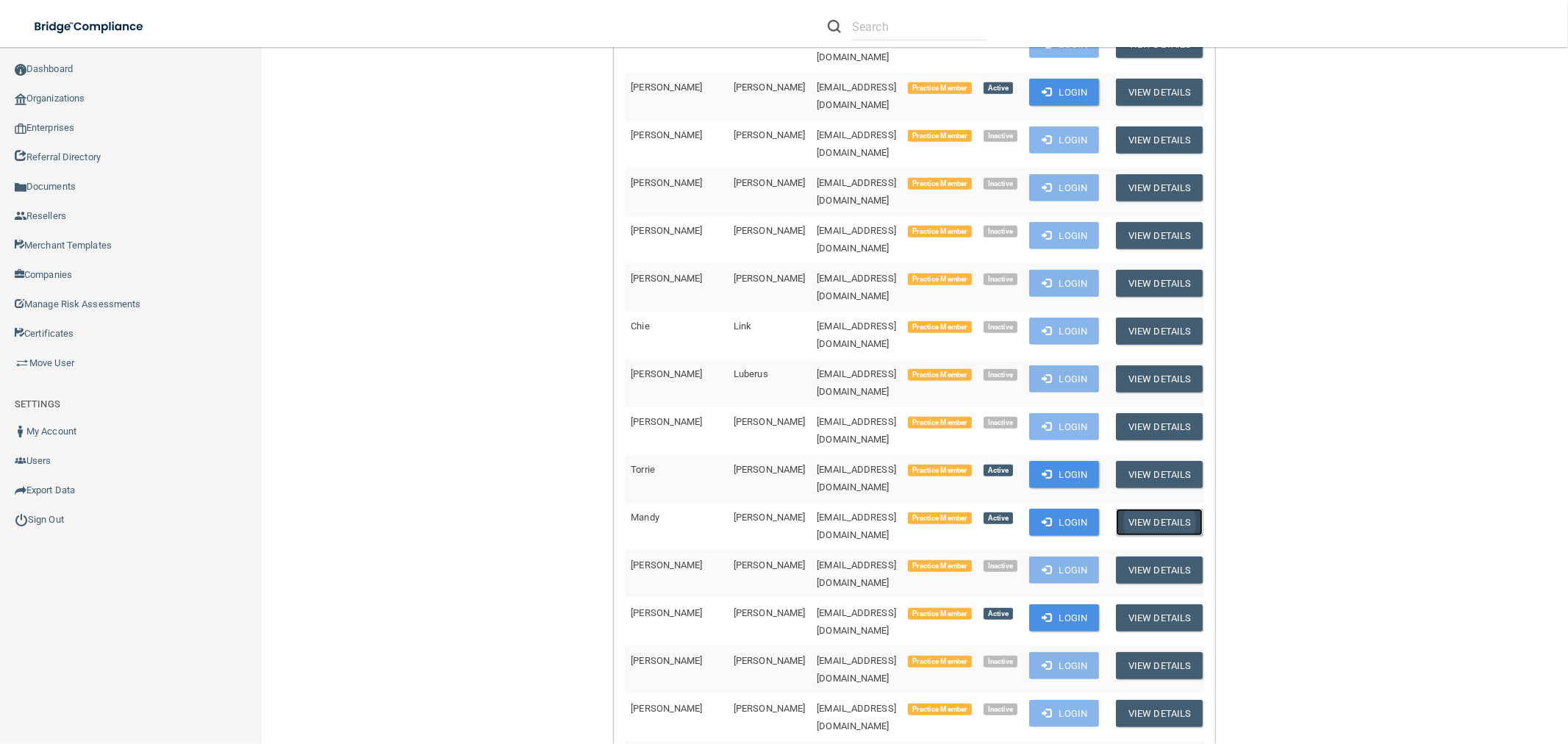
click at [1167, 508] on button "View Details" at bounding box center [1159, 522] width 87 height 27
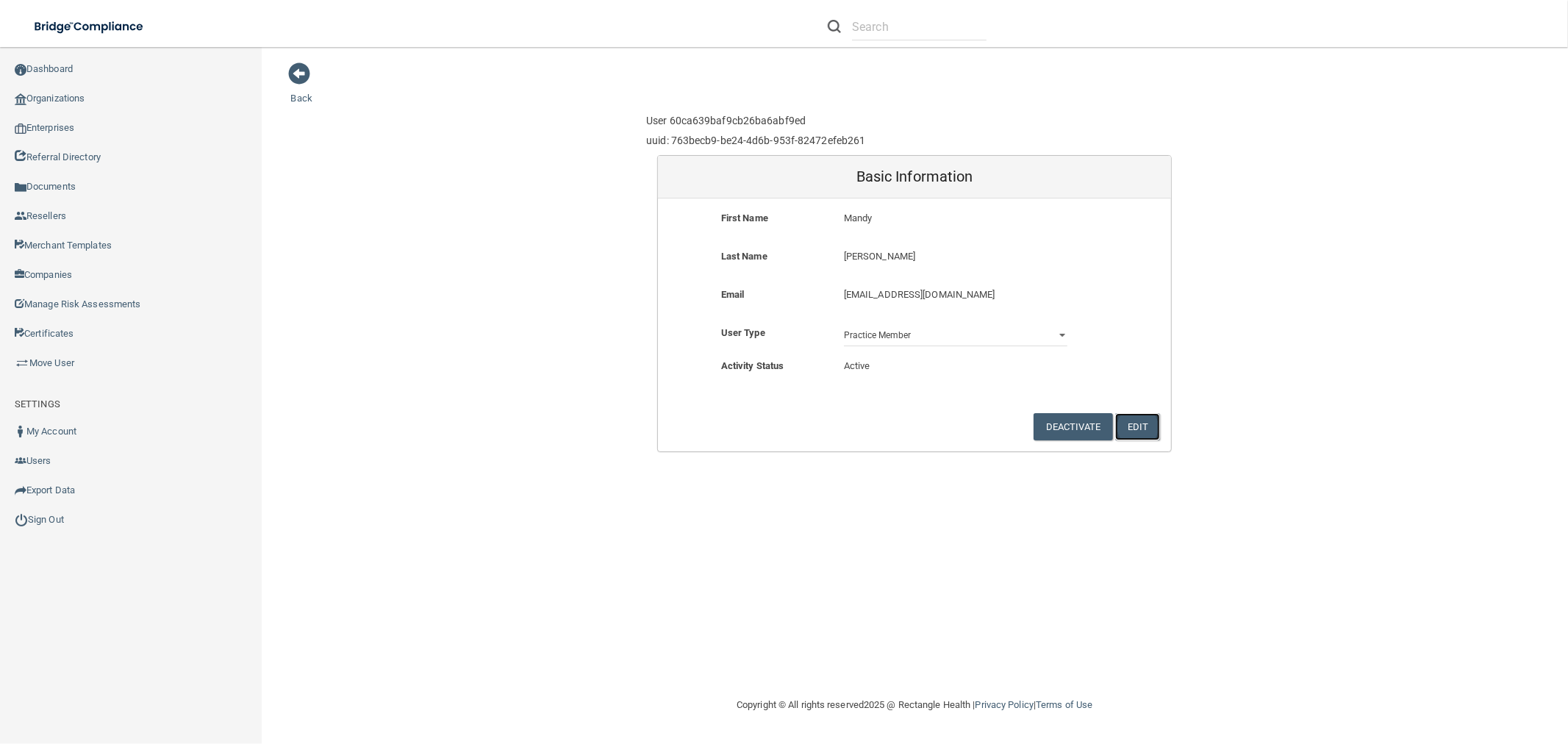
click at [1132, 416] on button "Edit" at bounding box center [1138, 426] width 45 height 27
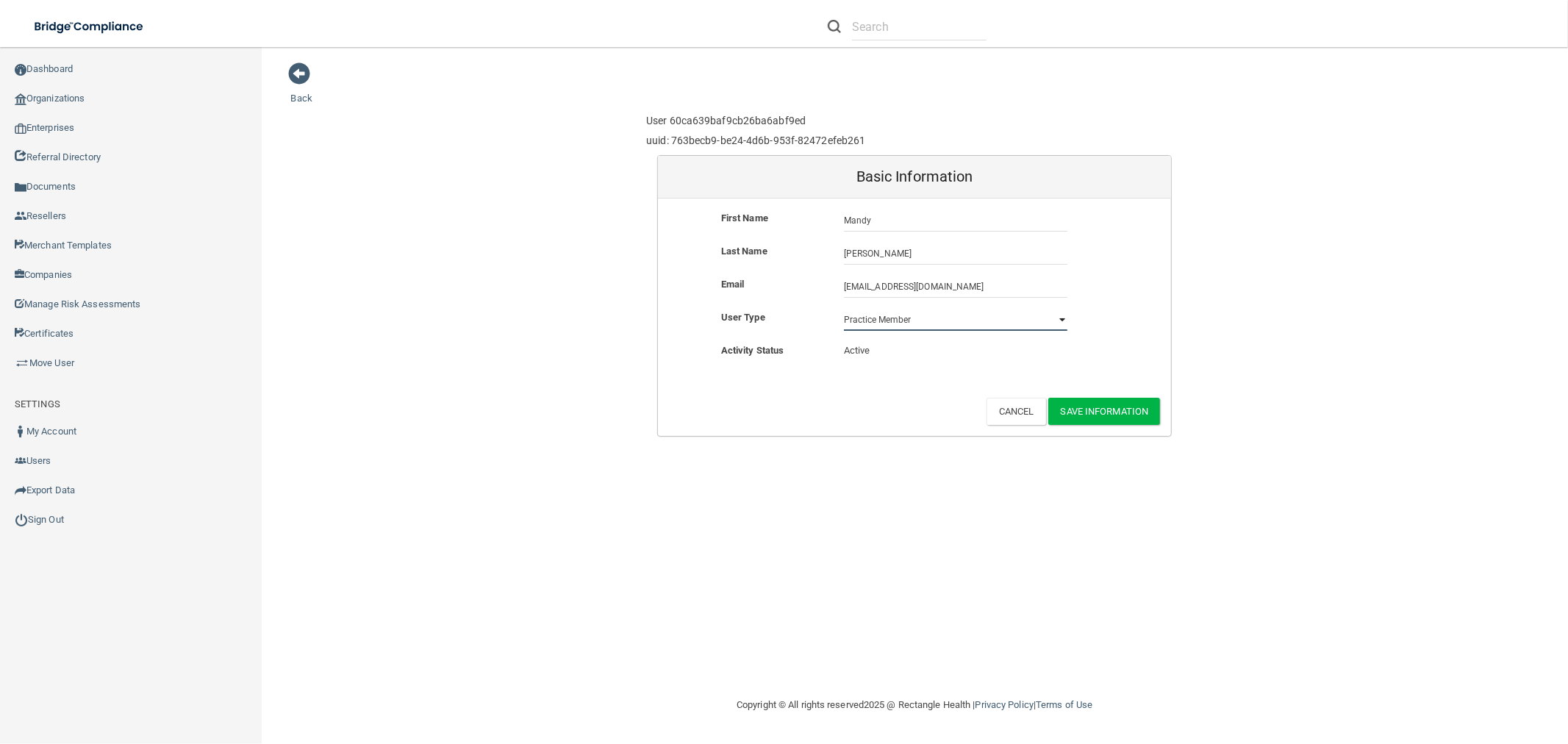
click at [995, 319] on select "Practice Admin Practice Member Financial Institution Admin Business Associate A…" at bounding box center [955, 319] width 224 height 22
select select "practice_admin"
click at [844, 309] on select "Practice Admin Practice Member Financial Institution Admin Business Associate A…" at bounding box center [955, 319] width 224 height 22
click at [1130, 406] on button "Save Information" at bounding box center [1105, 411] width 112 height 27
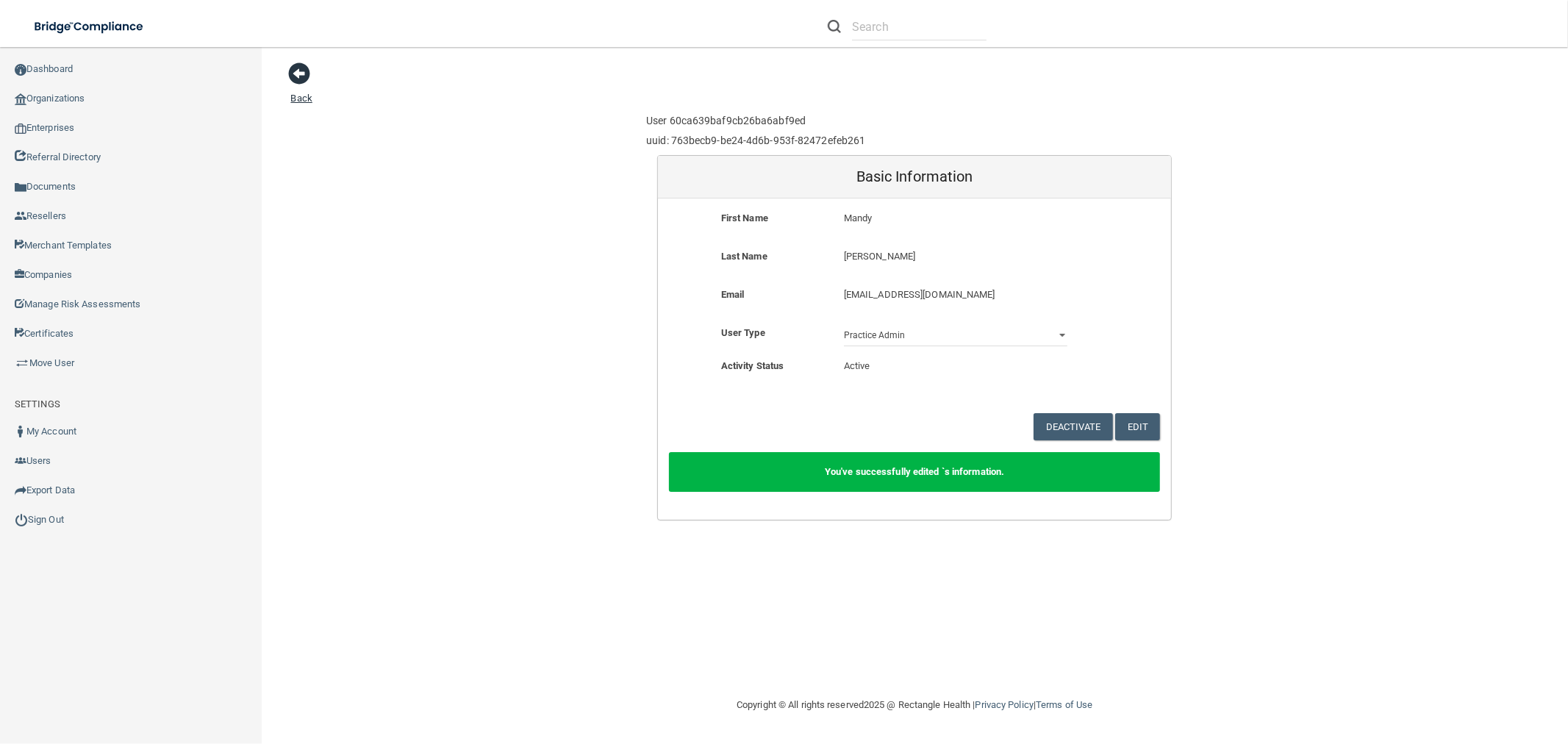
click at [290, 75] on span at bounding box center [300, 73] width 22 height 22
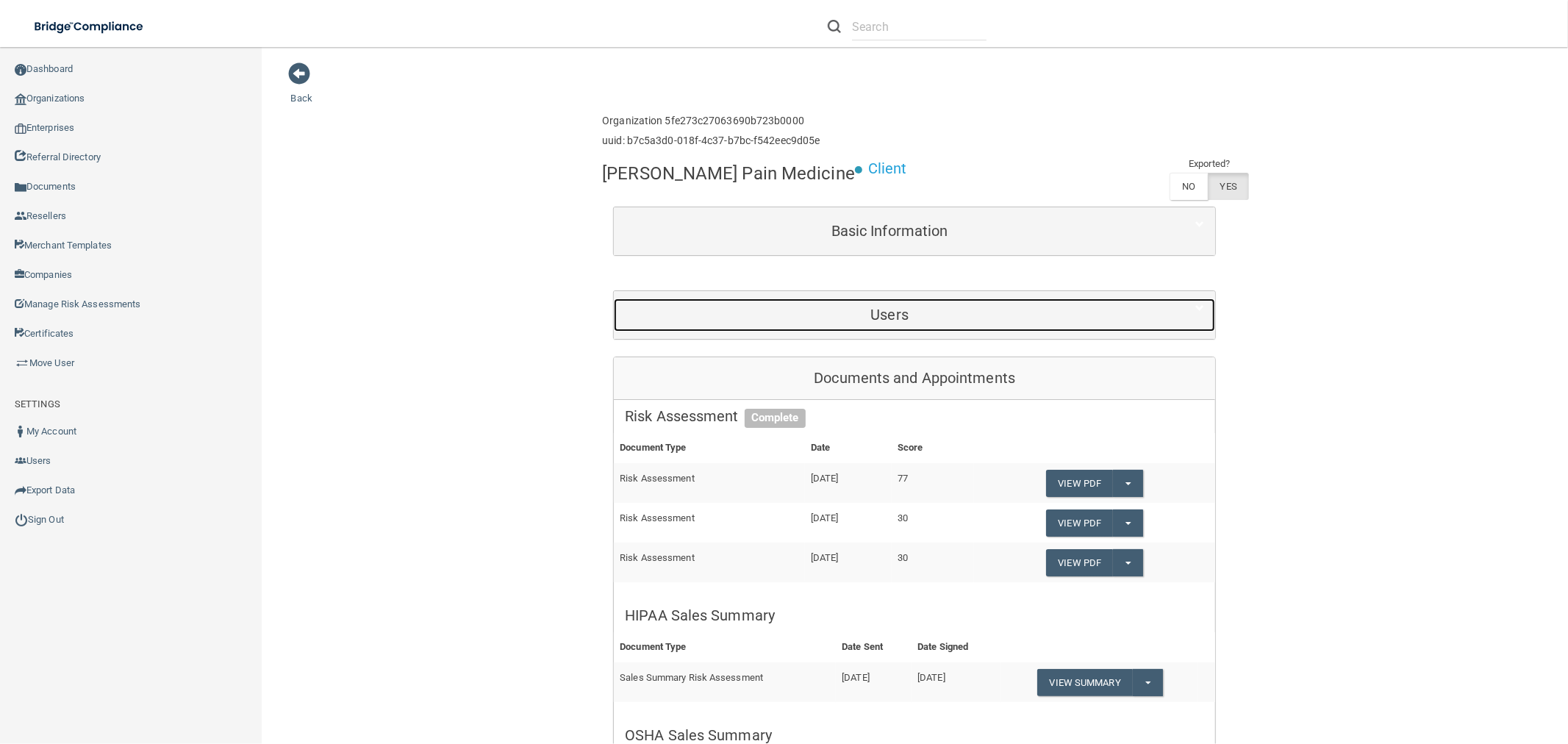
click at [928, 310] on h5 "Users" at bounding box center [889, 314] width 530 height 16
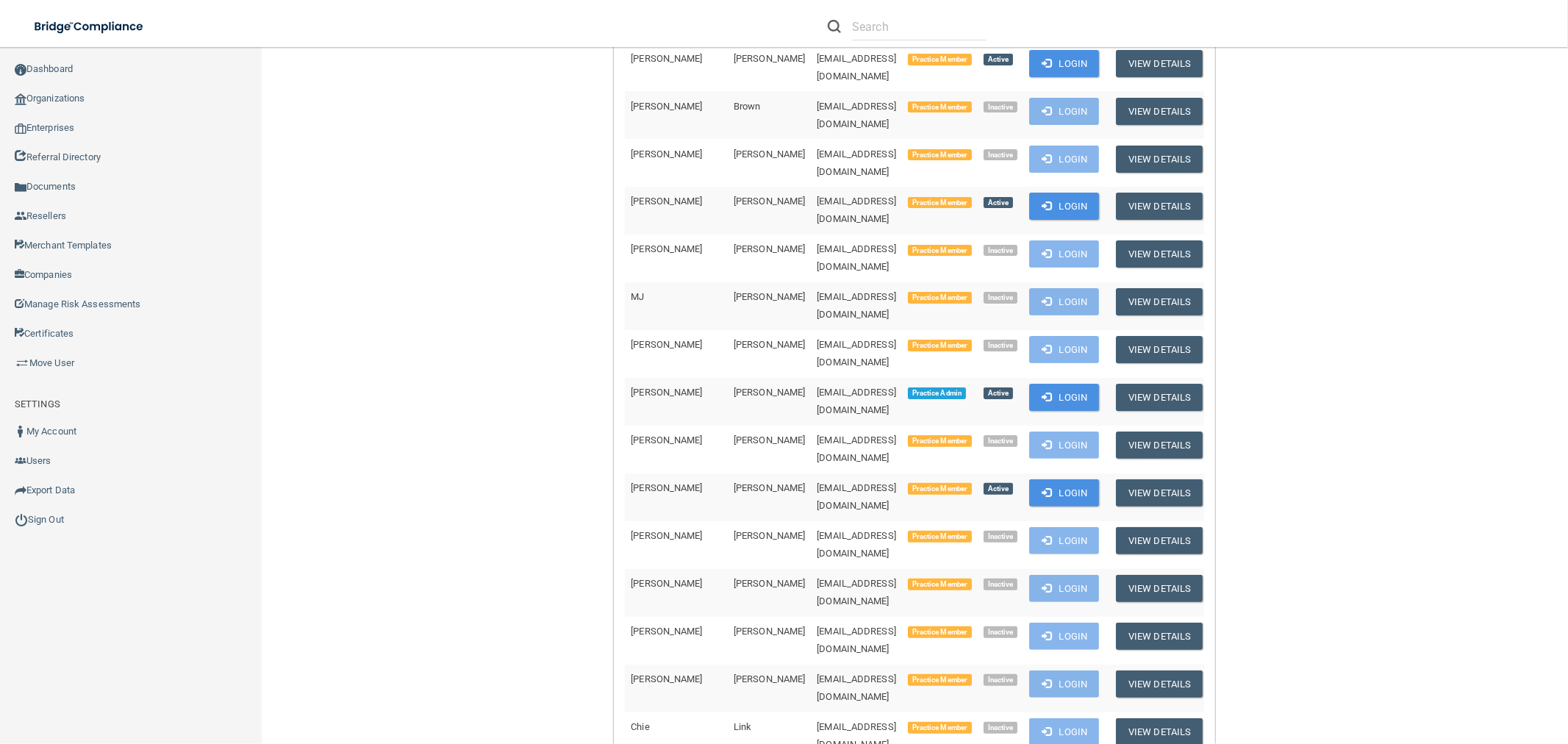
scroll to position [489, 0]
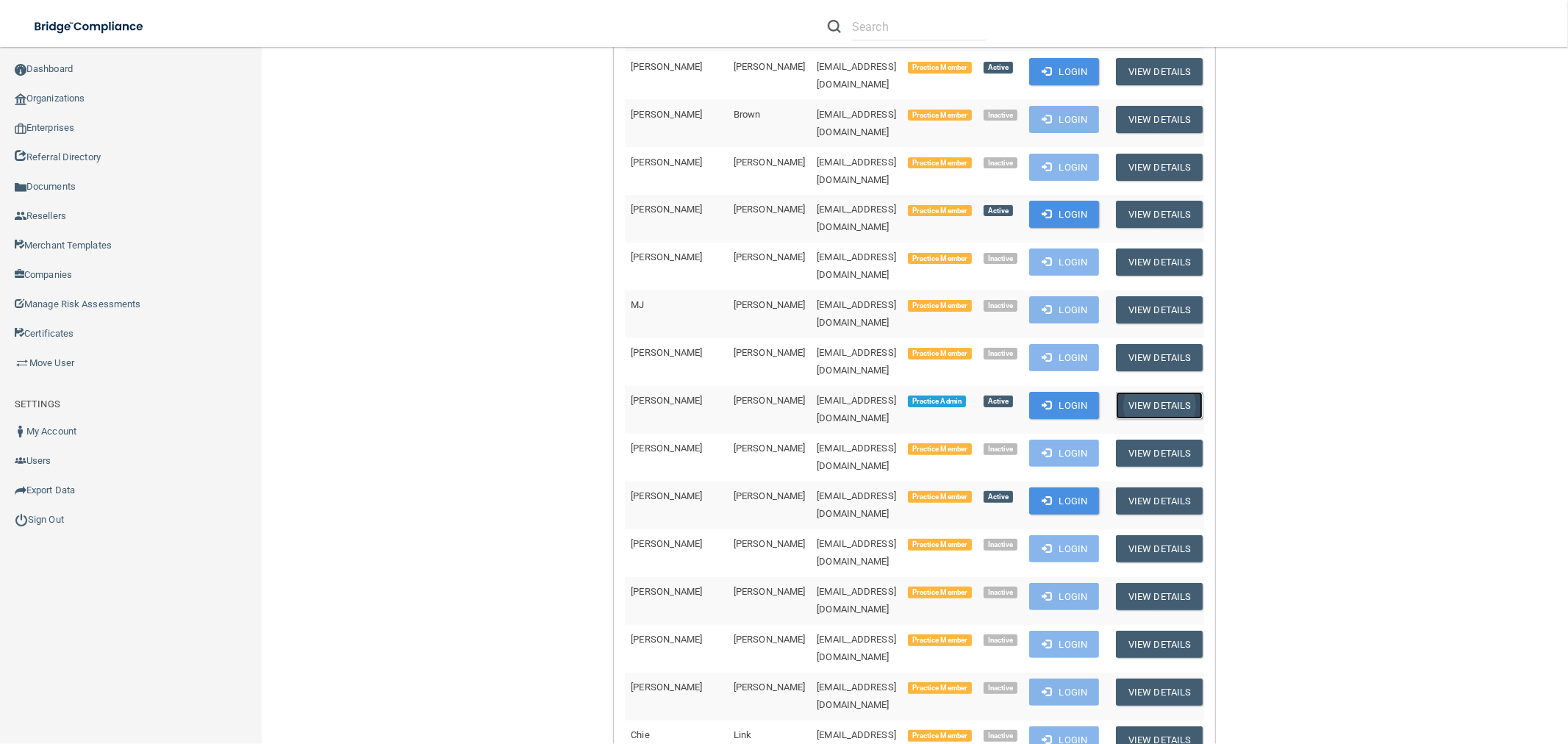
click at [1179, 392] on button "View Details" at bounding box center [1159, 405] width 87 height 27
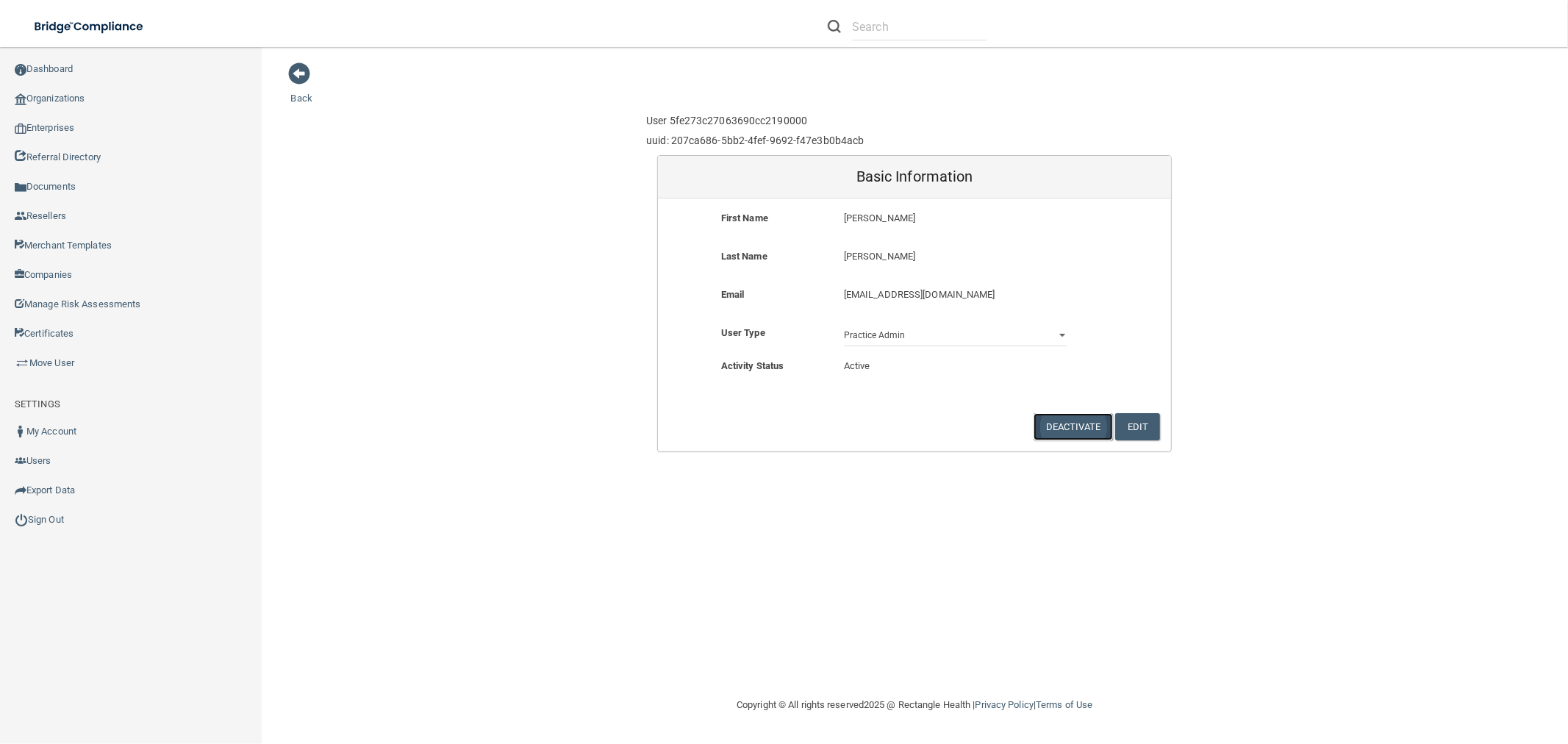
click at [1064, 431] on button "Deactivate" at bounding box center [1073, 426] width 79 height 27
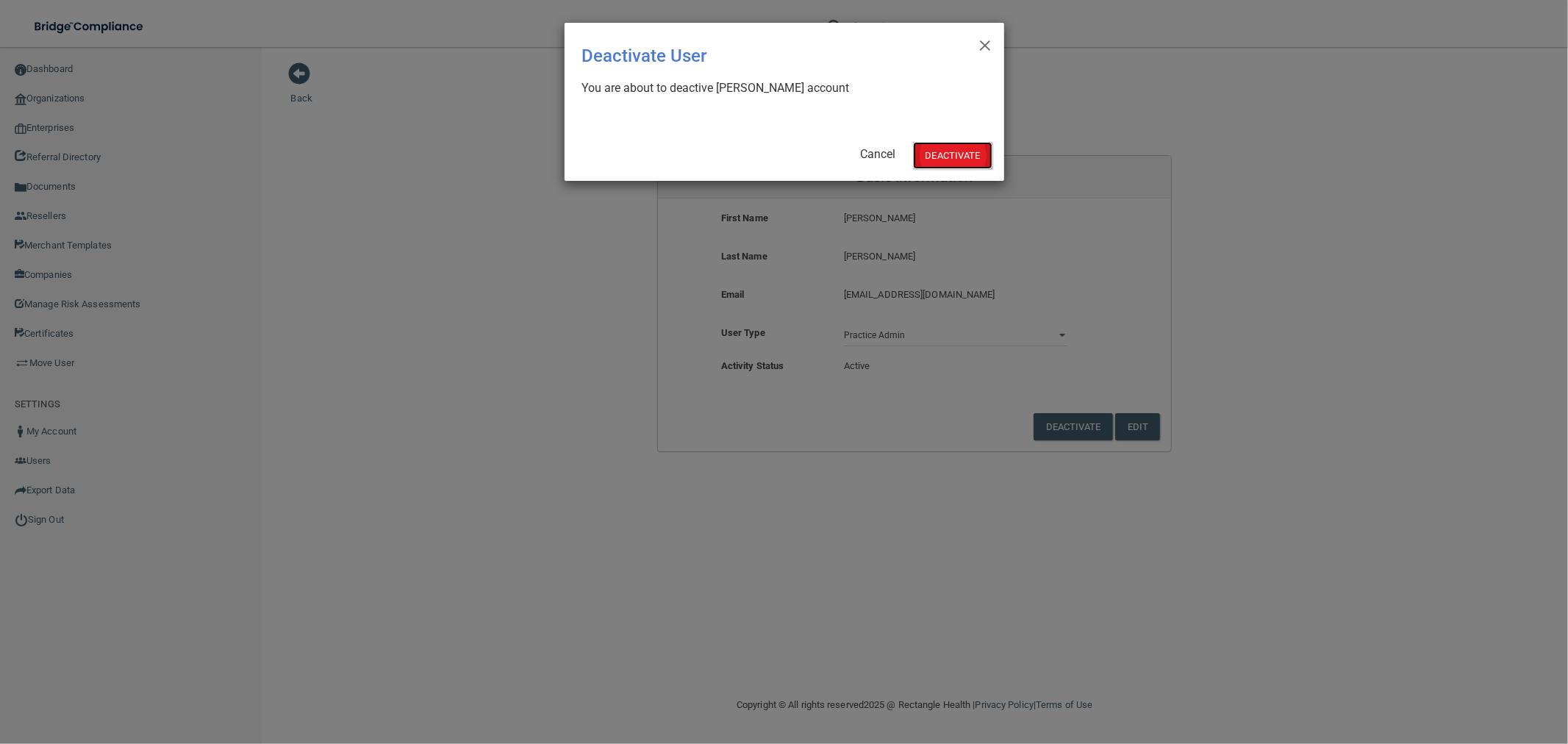
click at [938, 159] on button "Deactivate" at bounding box center [952, 155] width 79 height 27
